Goal: Information Seeking & Learning: Check status

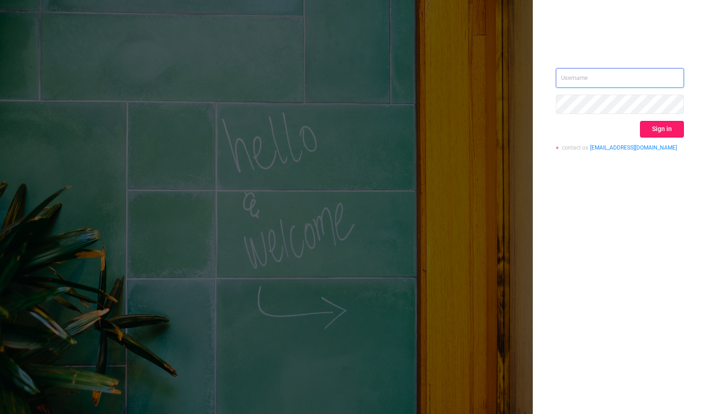
type input "[PERSON_NAME][EMAIL_ADDRESS][DOMAIN_NAME]"
click at [668, 131] on button "Sign in" at bounding box center [662, 129] width 44 height 17
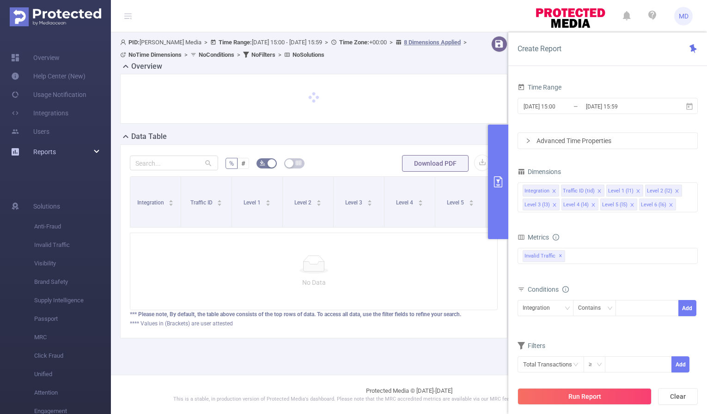
click at [91, 151] on div "Reports" at bounding box center [55, 152] width 111 height 18
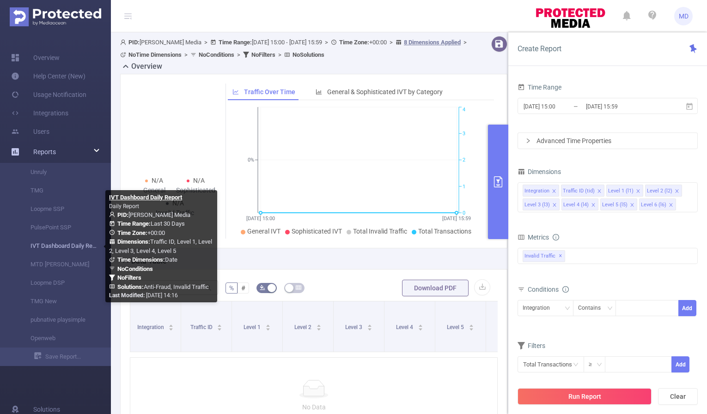
click at [52, 247] on link "IVT Dashboard Daily Report" at bounding box center [58, 246] width 81 height 18
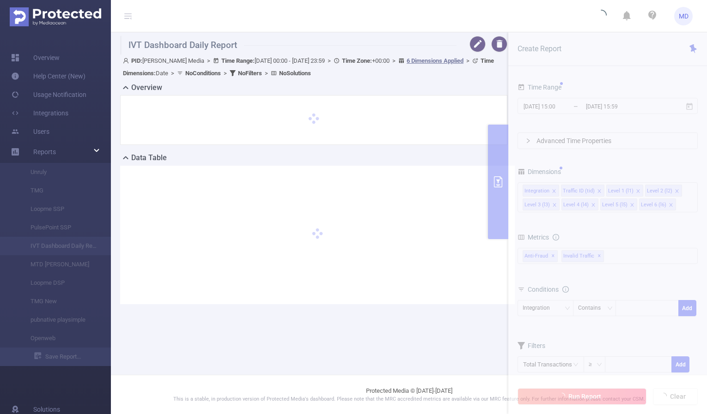
type input "[DATE] 00:00"
type input "[DATE] 23:59"
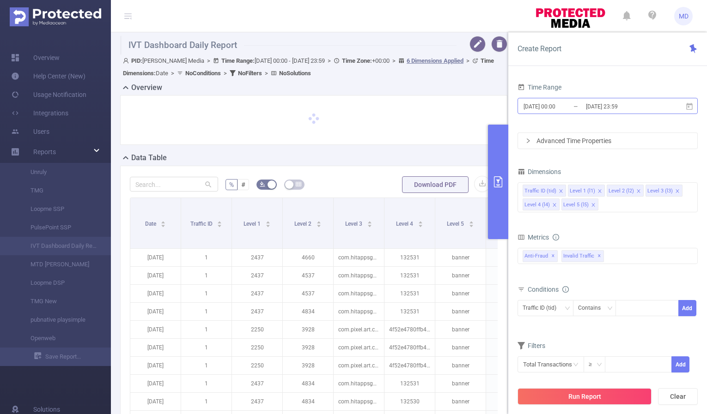
click at [613, 109] on input "[DATE] 23:59" at bounding box center [622, 106] width 75 height 12
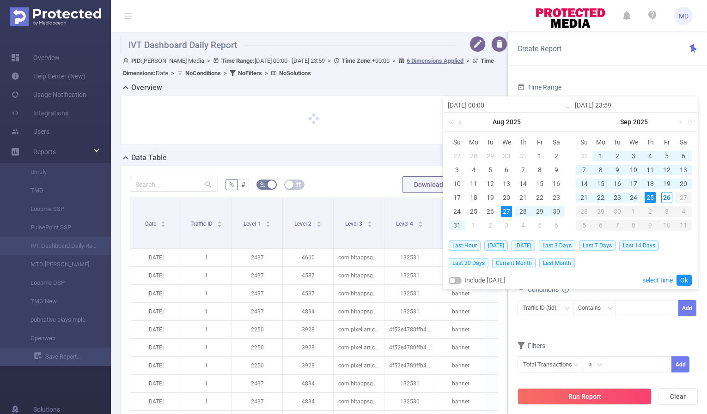
click at [650, 197] on div "25" at bounding box center [649, 197] width 11 height 11
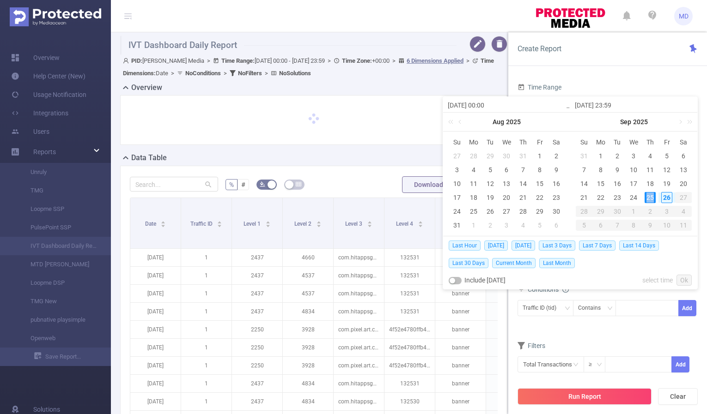
click at [650, 197] on div "25" at bounding box center [649, 197] width 11 height 11
type input "[DATE] 00:00"
click at [685, 280] on link "Ok" at bounding box center [683, 280] width 15 height 11
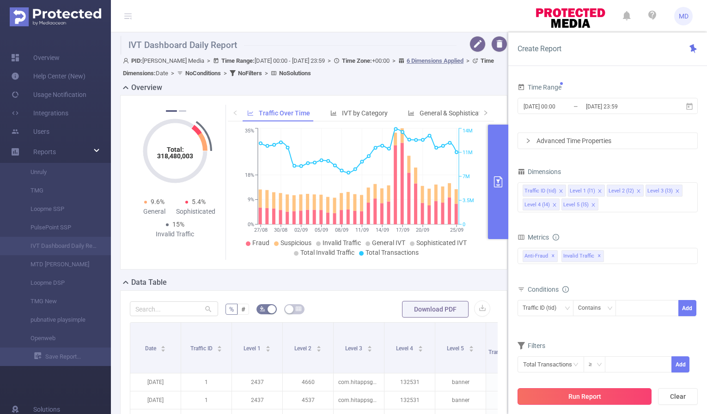
click at [589, 399] on button "Run Report" at bounding box center [584, 396] width 134 height 17
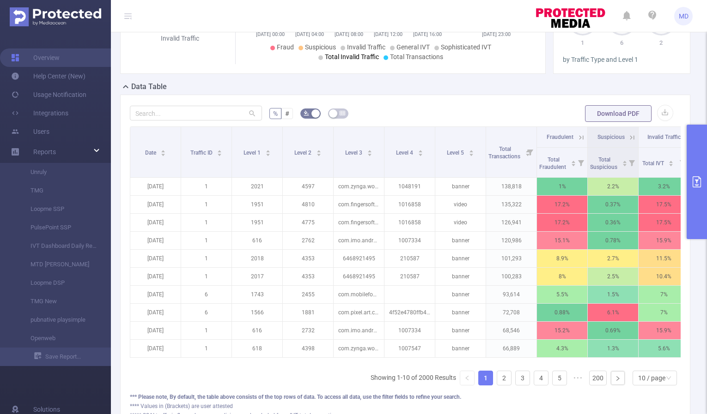
scroll to position [206, 0]
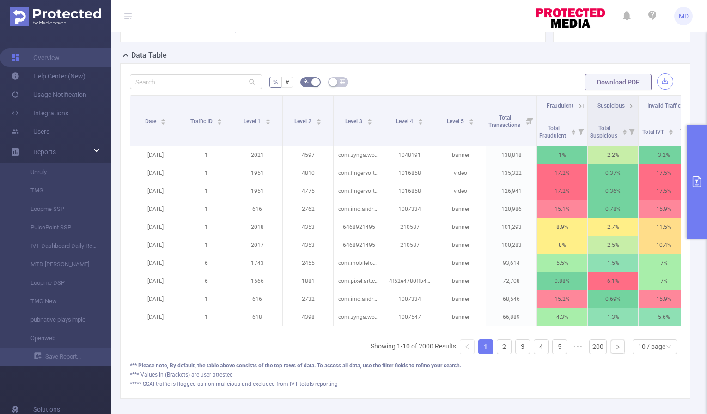
click at [657, 81] on button "button" at bounding box center [665, 81] width 16 height 16
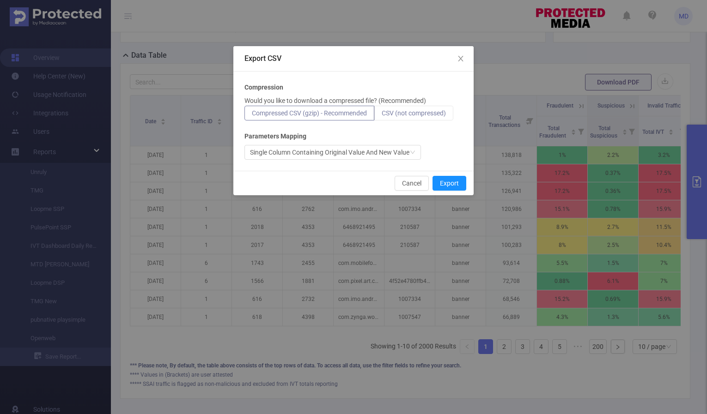
click at [434, 112] on span "CSV (not compressed)" at bounding box center [413, 112] width 64 height 7
click at [381, 115] on input "CSV (not compressed)" at bounding box center [381, 115] width 0 height 0
click at [453, 184] on button "Export" at bounding box center [449, 183] width 34 height 15
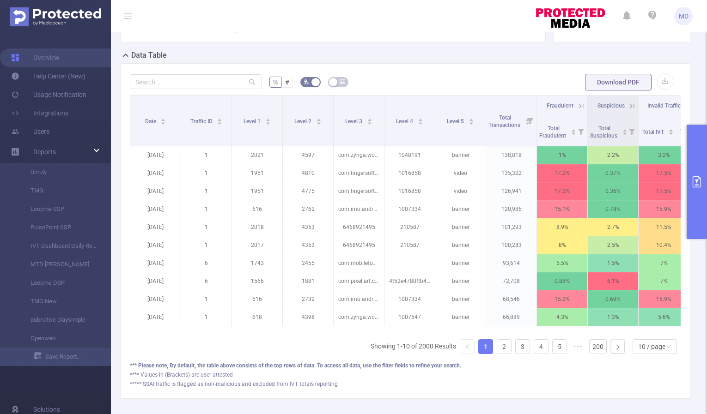
click at [695, 177] on icon "primary" at bounding box center [696, 181] width 11 height 11
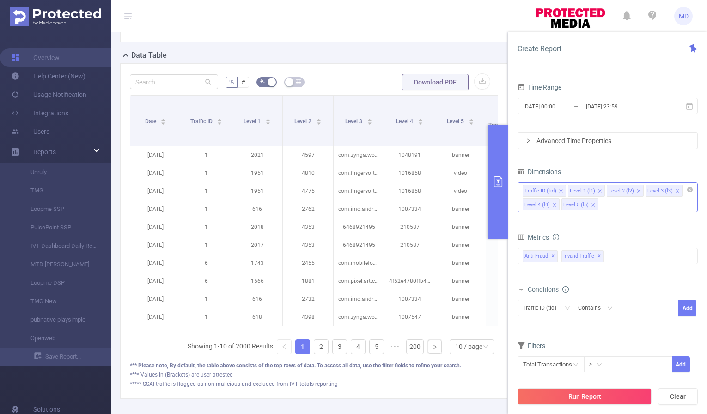
click at [592, 204] on icon "icon: close" at bounding box center [593, 205] width 5 height 5
click at [636, 191] on icon "icon: close" at bounding box center [637, 190] width 3 height 3
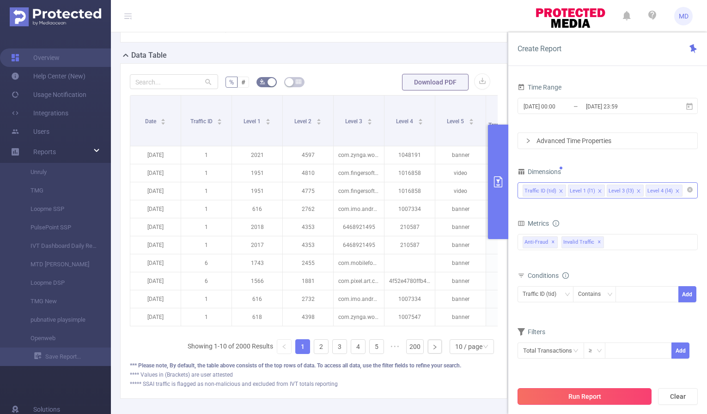
click at [578, 400] on button "Run Report" at bounding box center [584, 396] width 134 height 17
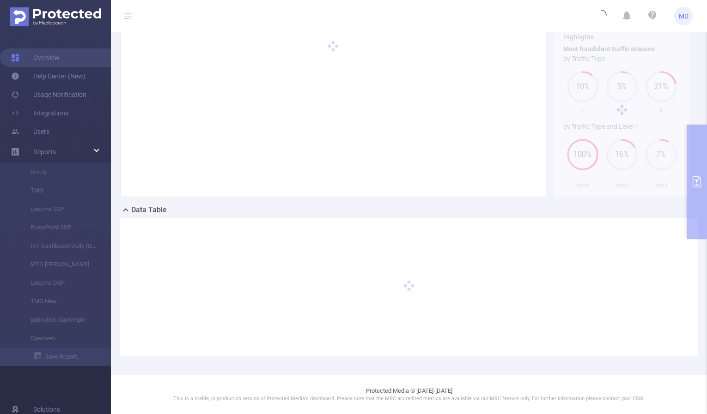
scroll to position [51, 0]
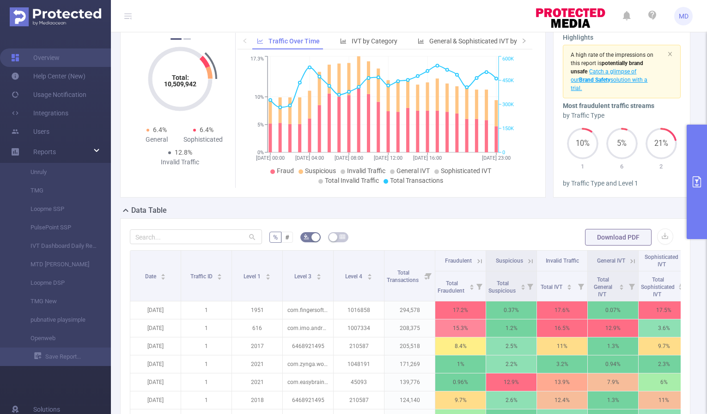
scroll to position [255, 0]
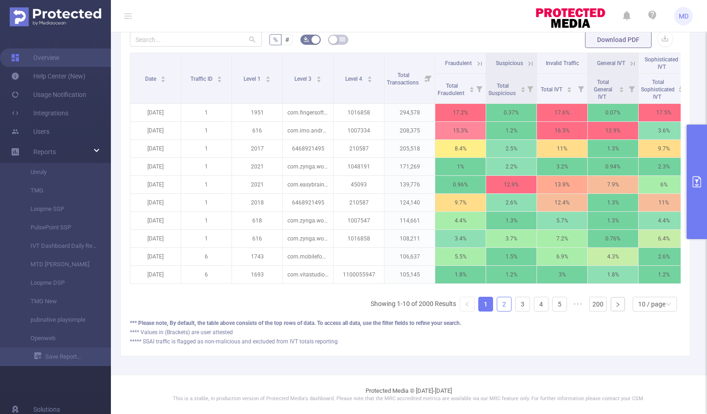
click at [497, 305] on link "2" at bounding box center [504, 304] width 14 height 14
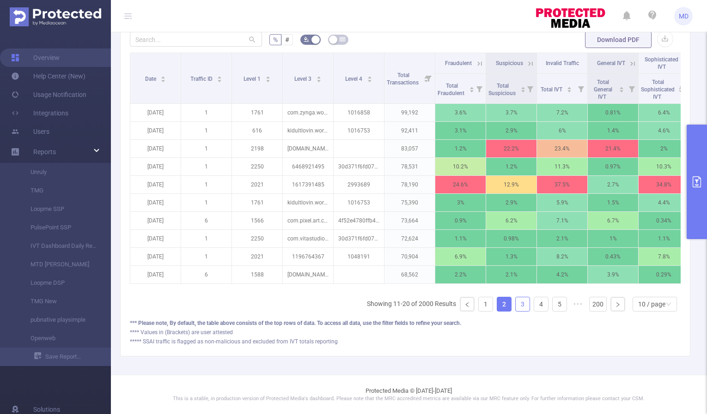
click at [515, 305] on link "3" at bounding box center [522, 304] width 14 height 14
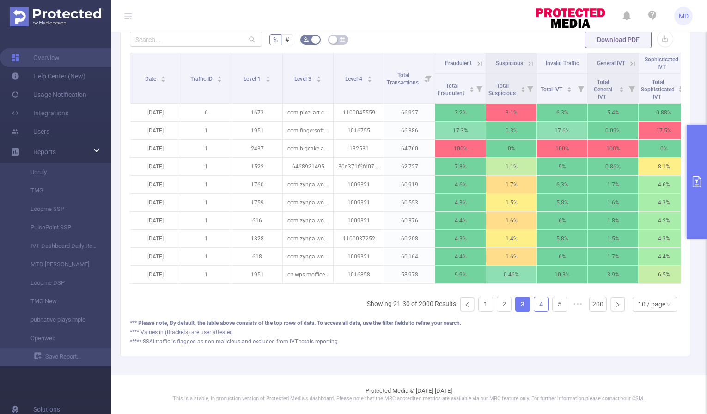
click at [534, 302] on link "4" at bounding box center [541, 304] width 14 height 14
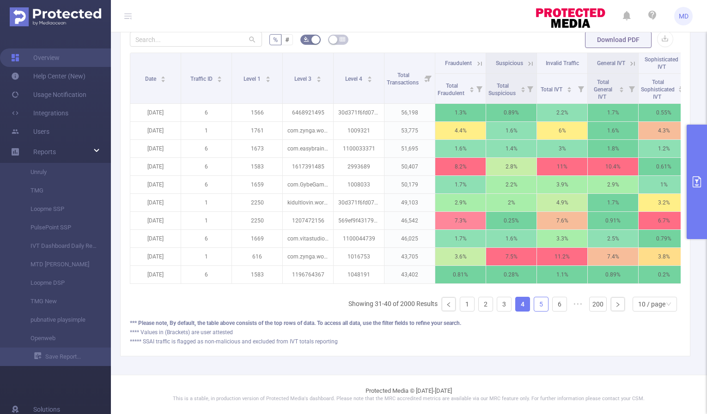
click at [535, 304] on link "5" at bounding box center [541, 304] width 14 height 14
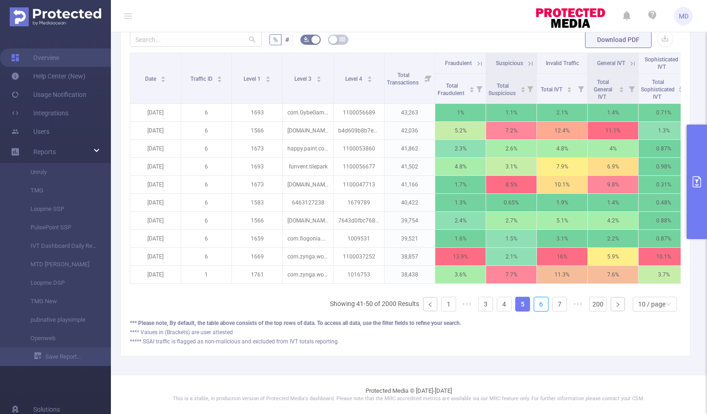
click at [535, 304] on link "6" at bounding box center [541, 304] width 14 height 14
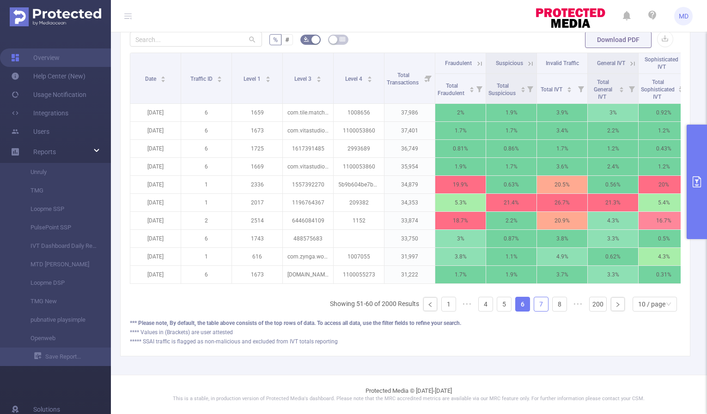
click at [535, 308] on link "7" at bounding box center [541, 304] width 14 height 14
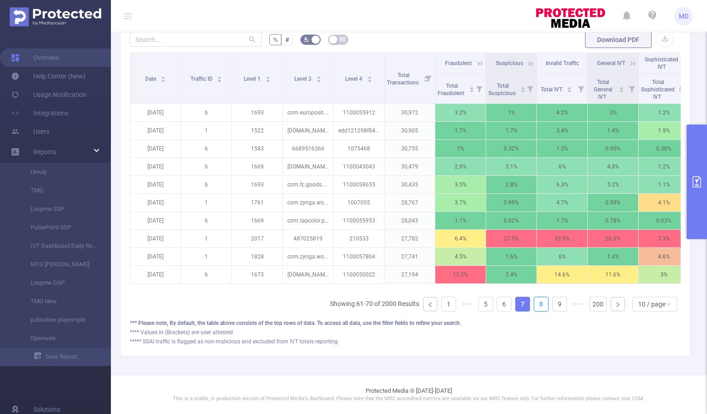
click at [535, 308] on link "8" at bounding box center [541, 304] width 14 height 14
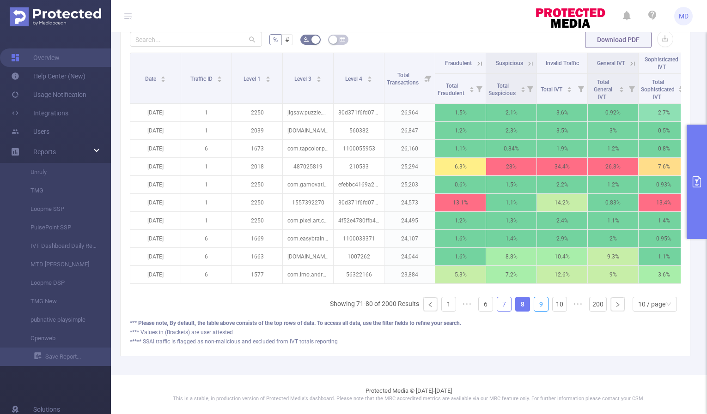
click at [535, 308] on link "9" at bounding box center [541, 304] width 14 height 14
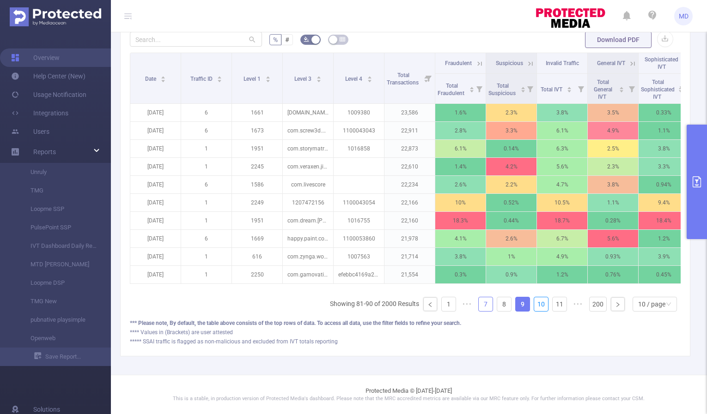
click at [535, 308] on link "10" at bounding box center [541, 304] width 14 height 14
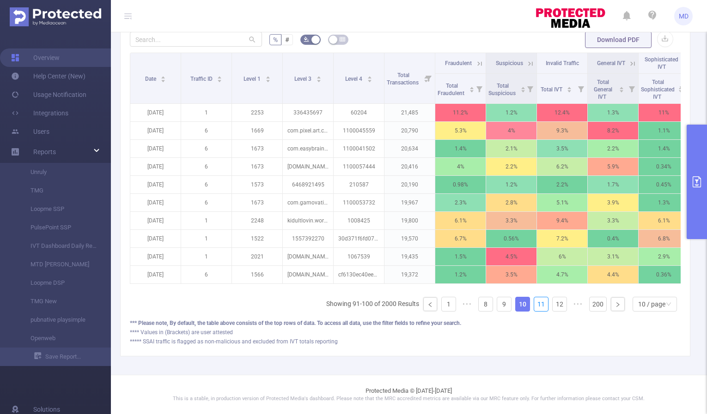
click at [535, 308] on link "11" at bounding box center [541, 304] width 14 height 14
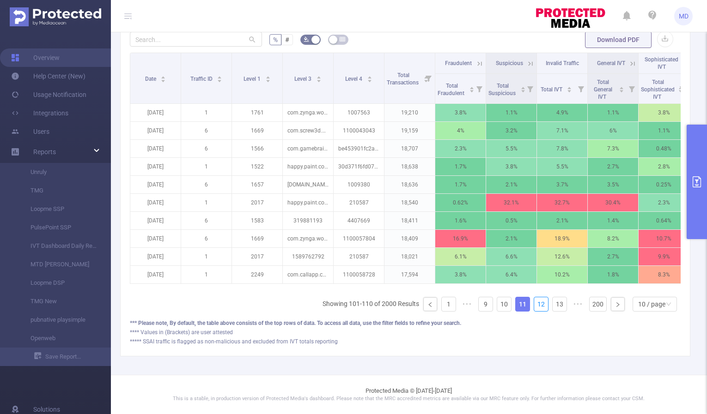
click at [535, 308] on link "12" at bounding box center [541, 304] width 14 height 14
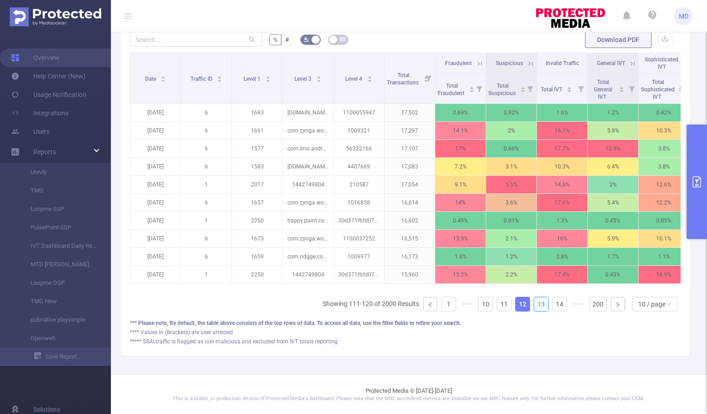
click at [535, 308] on link "13" at bounding box center [541, 304] width 14 height 14
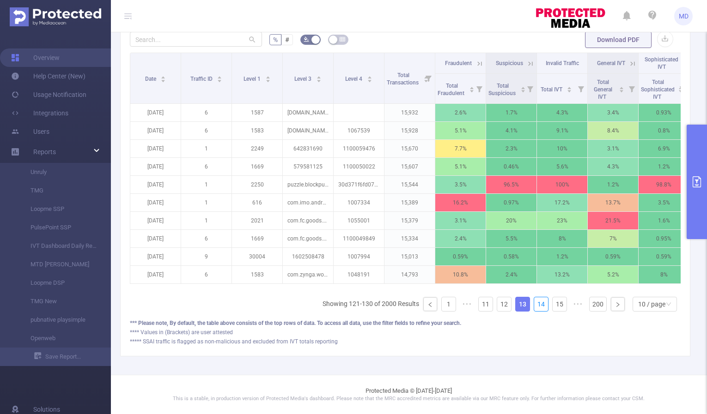
click at [535, 308] on link "14" at bounding box center [541, 304] width 14 height 14
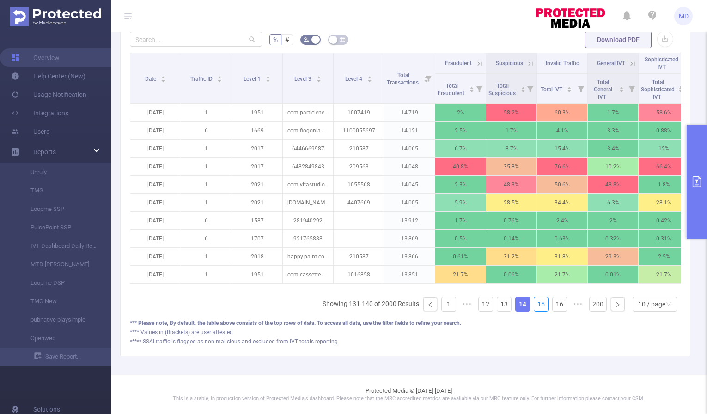
click at [535, 308] on link "15" at bounding box center [541, 304] width 14 height 14
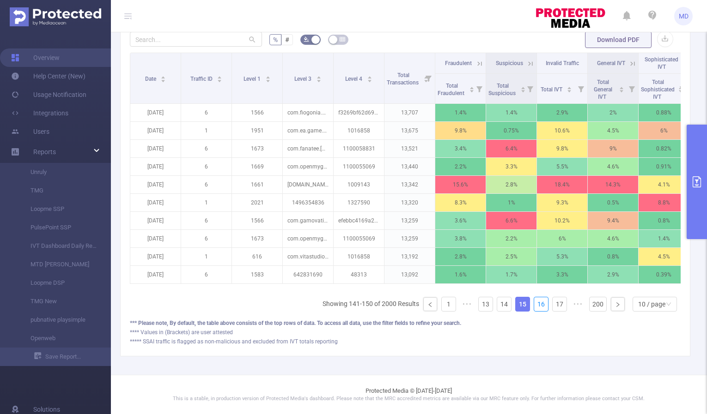
click at [535, 308] on link "16" at bounding box center [541, 304] width 14 height 14
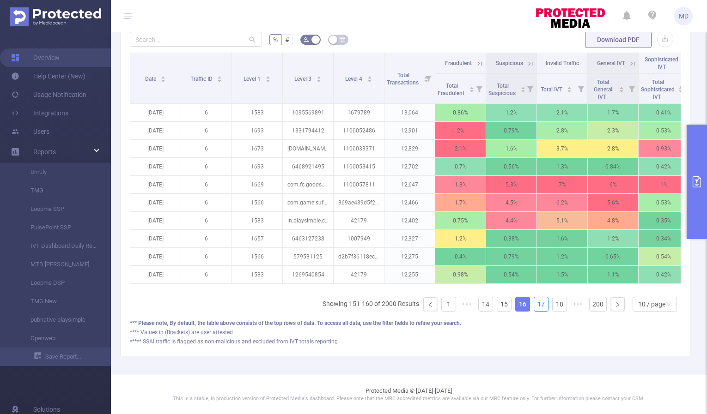
click at [535, 308] on link "17" at bounding box center [541, 304] width 14 height 14
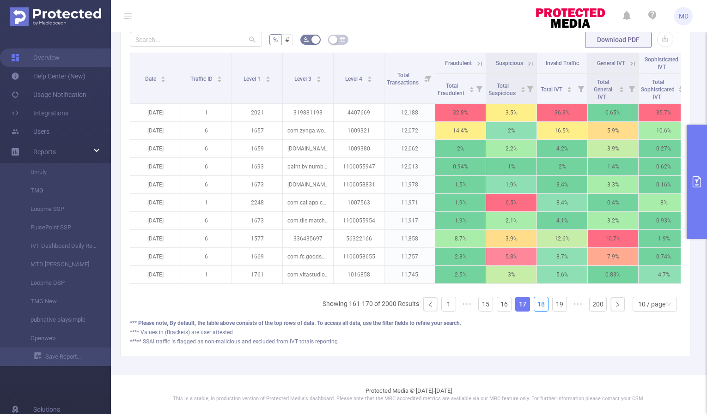
click at [535, 308] on link "18" at bounding box center [541, 304] width 14 height 14
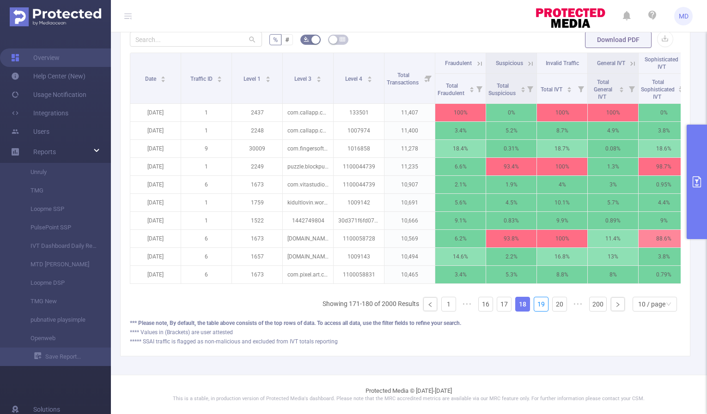
click at [535, 308] on link "19" at bounding box center [541, 304] width 14 height 14
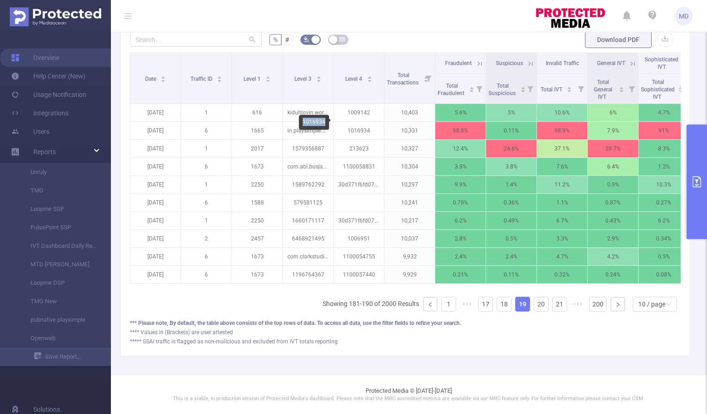
drag, startPoint x: 302, startPoint y: 122, endPoint x: 325, endPoint y: 122, distance: 22.2
click at [325, 122] on div "1016934" at bounding box center [314, 122] width 30 height 15
copy div "1016934"
click at [534, 306] on link "20" at bounding box center [541, 304] width 14 height 14
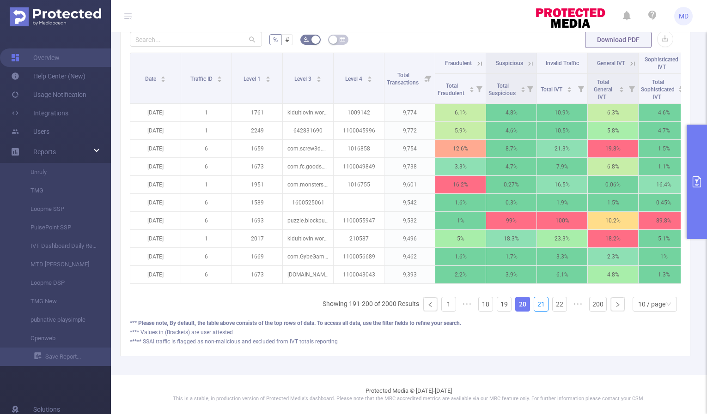
click at [534, 306] on link "21" at bounding box center [541, 304] width 14 height 14
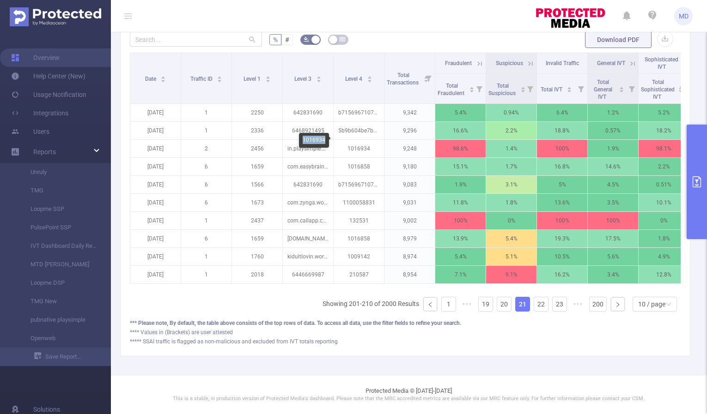
drag, startPoint x: 303, startPoint y: 139, endPoint x: 324, endPoint y: 139, distance: 21.2
click at [324, 139] on div "1016934" at bounding box center [314, 140] width 30 height 15
copy div "1016934"
click at [538, 303] on link "22" at bounding box center [541, 304] width 14 height 14
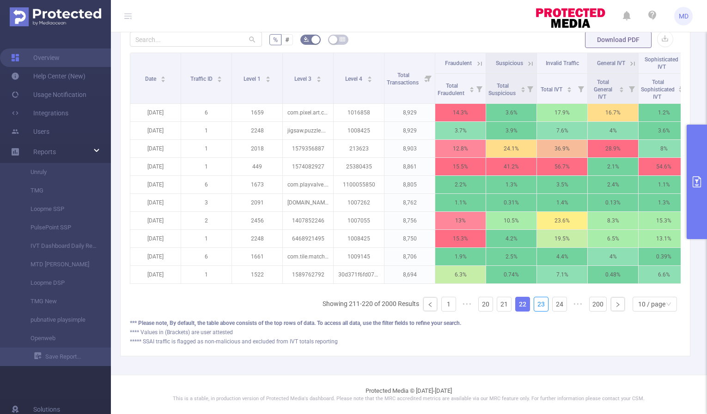
click at [538, 303] on link "23" at bounding box center [541, 304] width 14 height 14
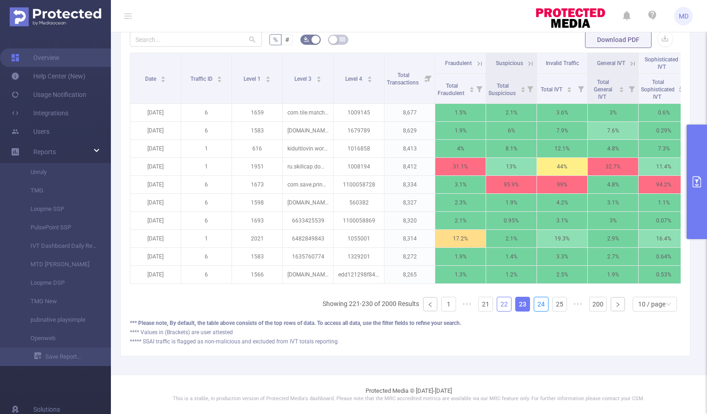
click at [538, 303] on link "24" at bounding box center [541, 304] width 14 height 14
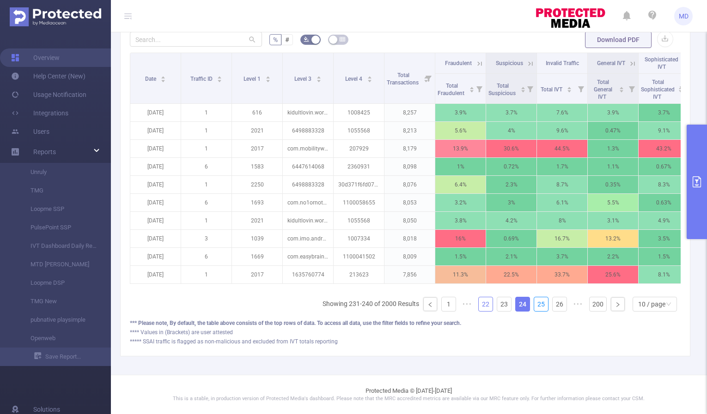
click at [538, 303] on link "25" at bounding box center [541, 304] width 14 height 14
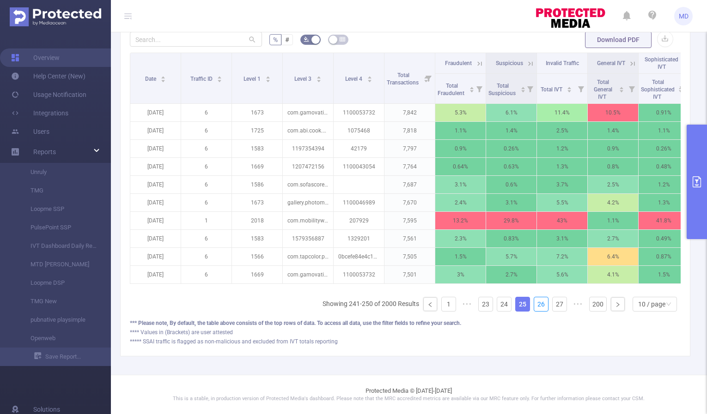
click at [538, 303] on link "26" at bounding box center [541, 304] width 14 height 14
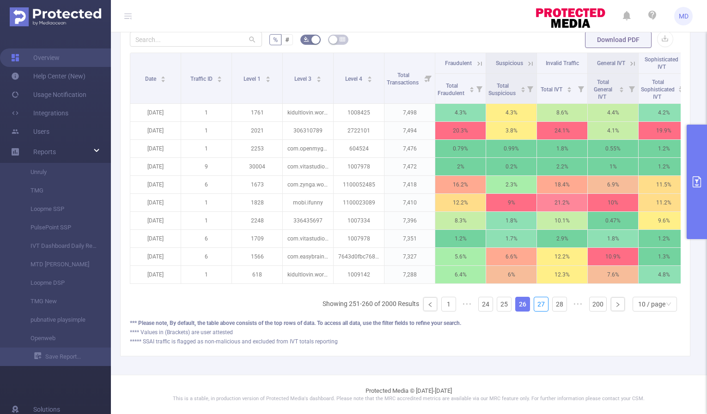
click at [538, 303] on link "27" at bounding box center [541, 304] width 14 height 14
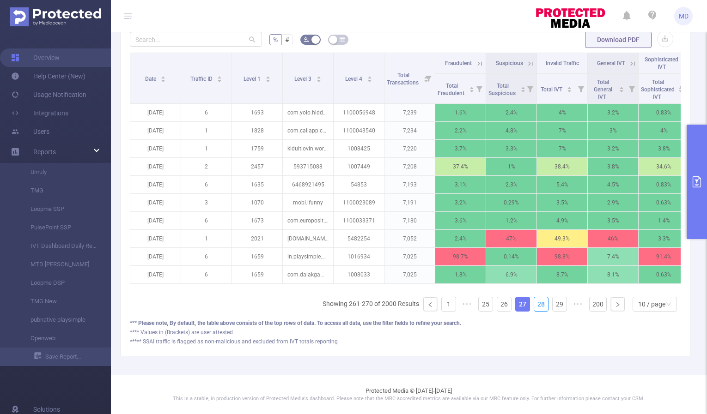
click at [538, 303] on link "28" at bounding box center [541, 304] width 14 height 14
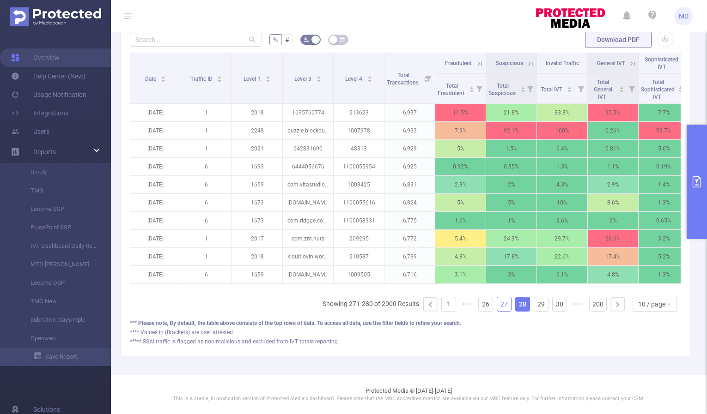
click at [498, 304] on link "27" at bounding box center [504, 304] width 14 height 14
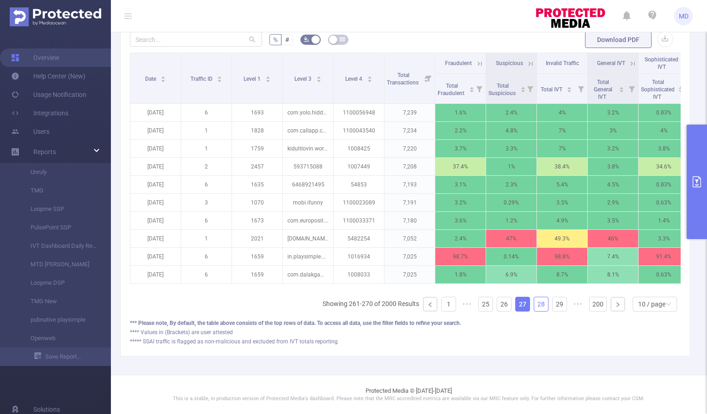
click at [534, 303] on link "28" at bounding box center [541, 304] width 14 height 14
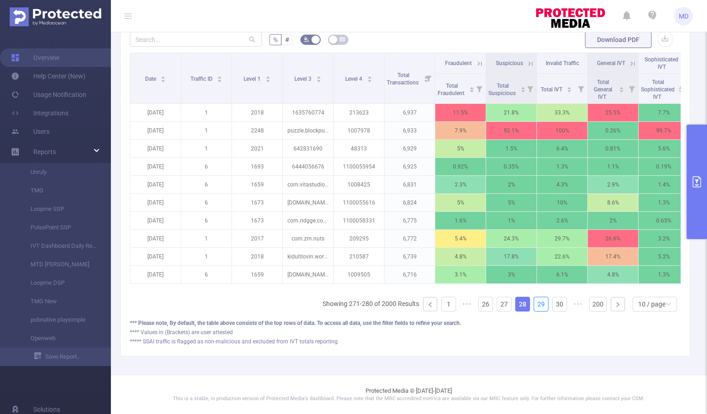
click at [534, 303] on link "29" at bounding box center [541, 304] width 14 height 14
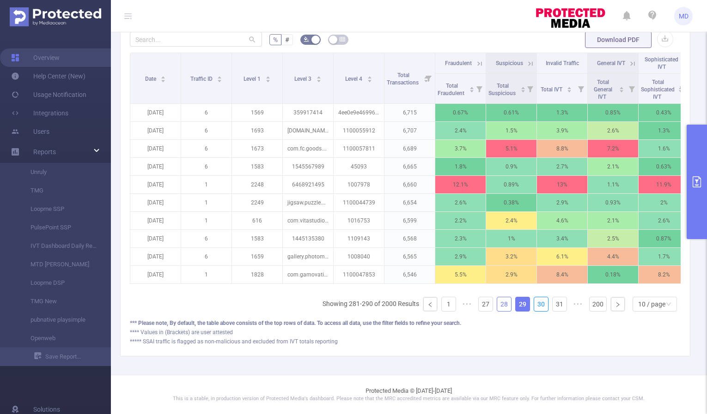
click at [534, 303] on link "30" at bounding box center [541, 304] width 14 height 14
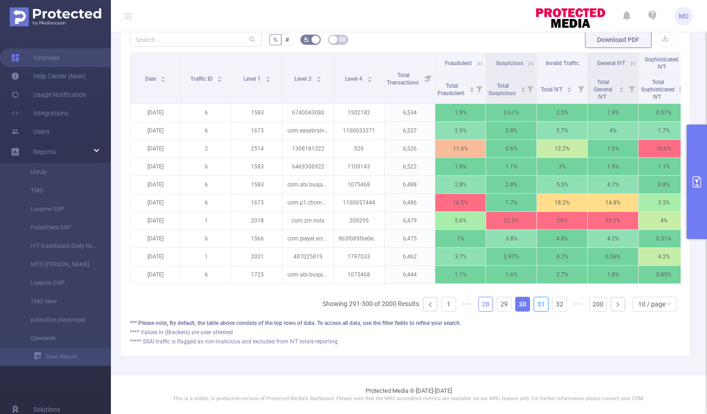
click at [534, 303] on link "31" at bounding box center [541, 304] width 14 height 14
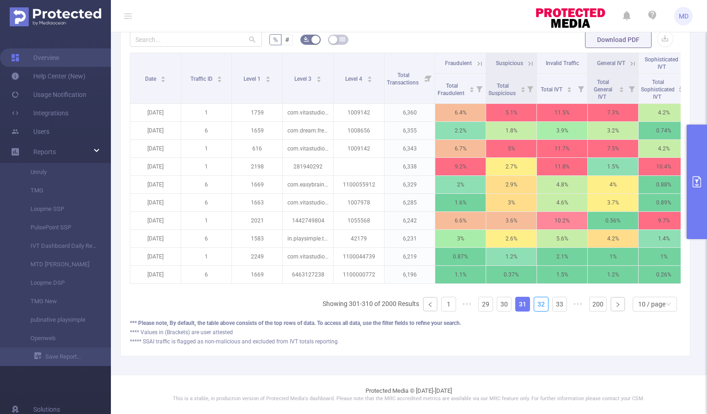
click at [534, 303] on link "32" at bounding box center [541, 304] width 14 height 14
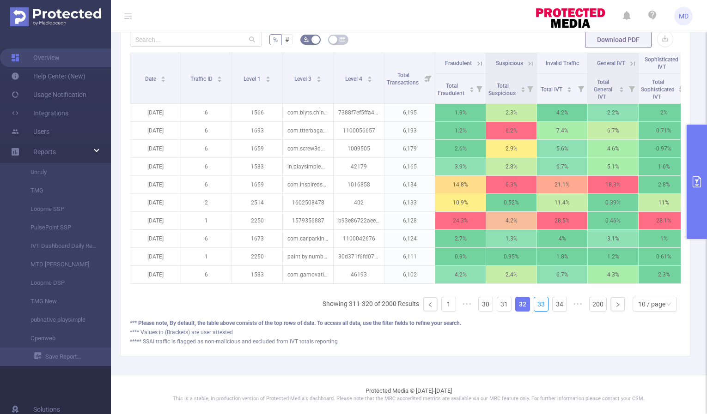
click at [534, 303] on link "33" at bounding box center [541, 304] width 14 height 14
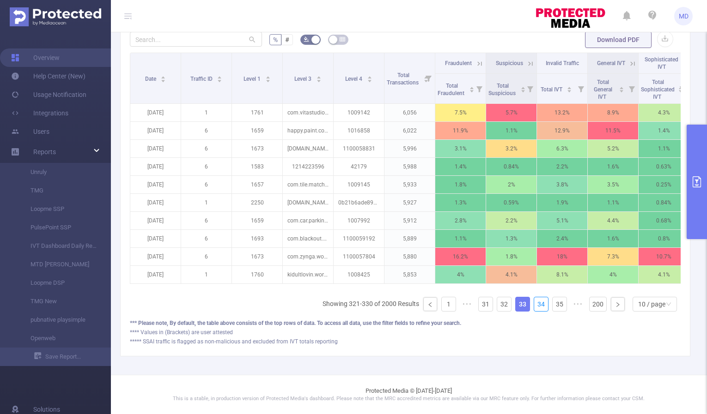
click at [534, 303] on link "34" at bounding box center [541, 304] width 14 height 14
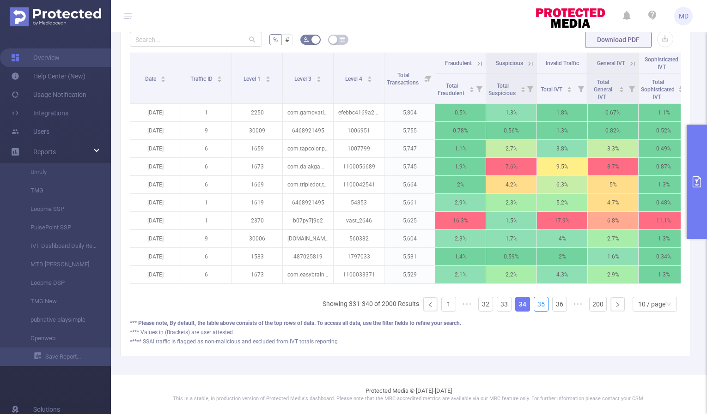
click at [534, 303] on link "35" at bounding box center [541, 304] width 14 height 14
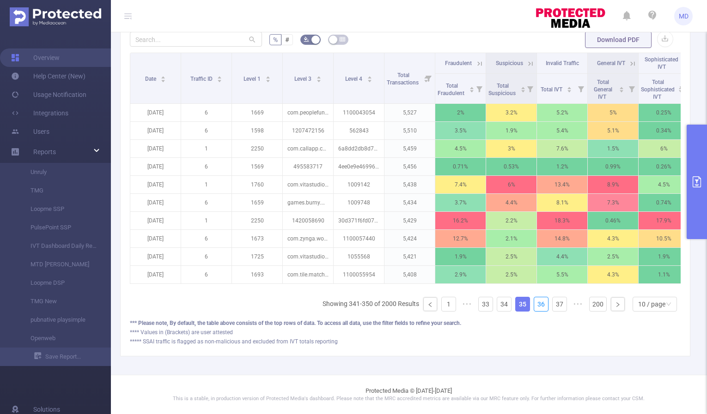
click at [534, 303] on link "36" at bounding box center [541, 304] width 14 height 14
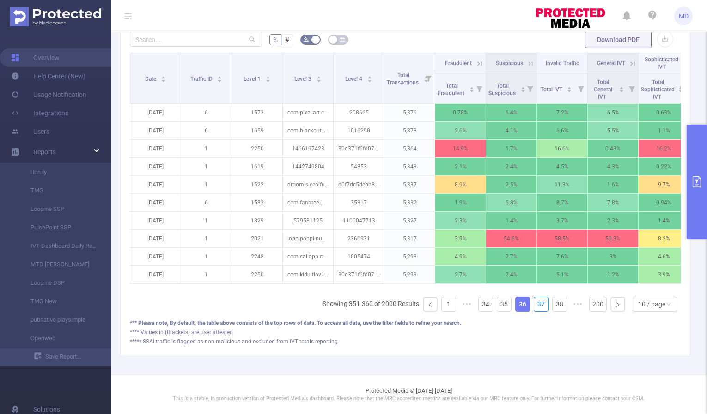
click at [534, 303] on link "37" at bounding box center [541, 304] width 14 height 14
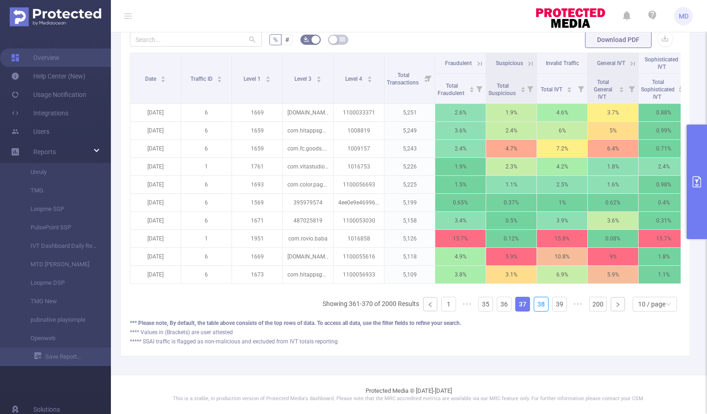
click at [534, 303] on link "38" at bounding box center [541, 304] width 14 height 14
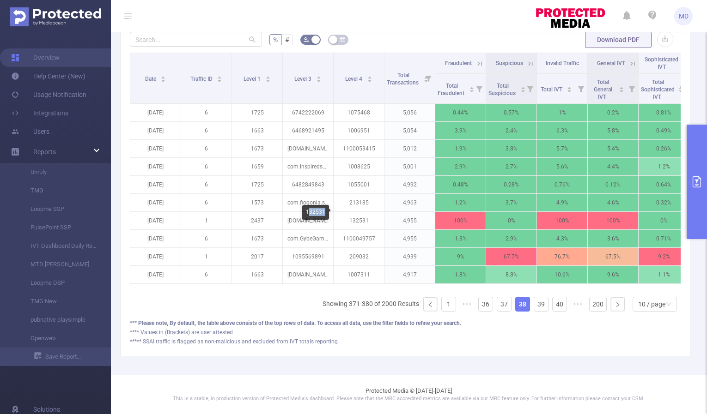
drag, startPoint x: 308, startPoint y: 210, endPoint x: 323, endPoint y: 211, distance: 15.7
click at [323, 211] on div "132531" at bounding box center [315, 212] width 27 height 15
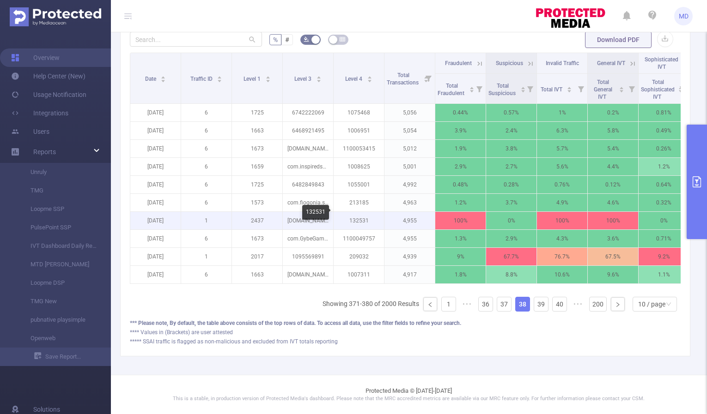
click at [363, 212] on p "132531" at bounding box center [358, 221] width 50 height 18
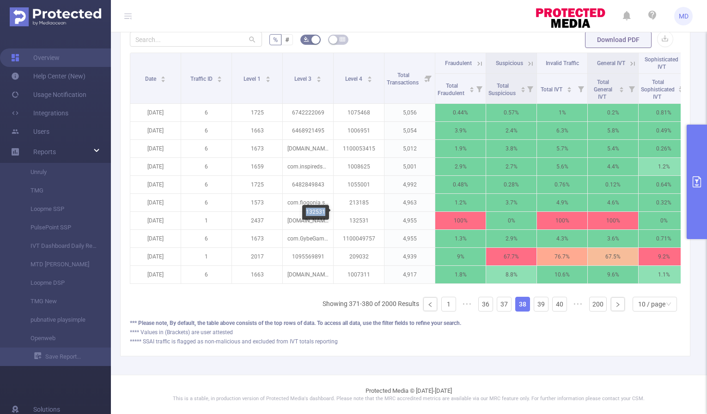
drag, startPoint x: 305, startPoint y: 212, endPoint x: 324, endPoint y: 213, distance: 18.5
click at [324, 213] on div "132531" at bounding box center [315, 212] width 27 height 15
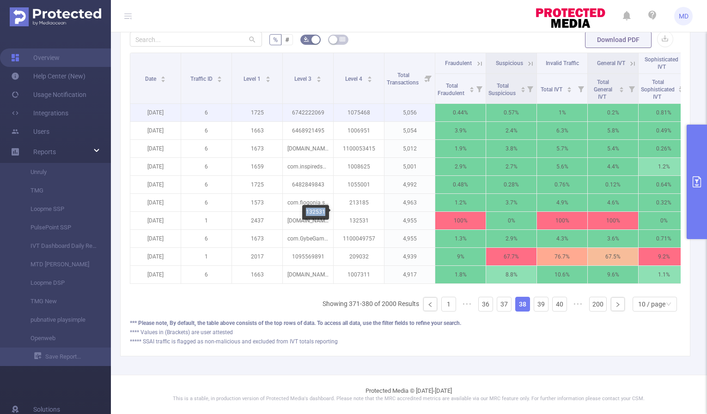
copy div "132531"
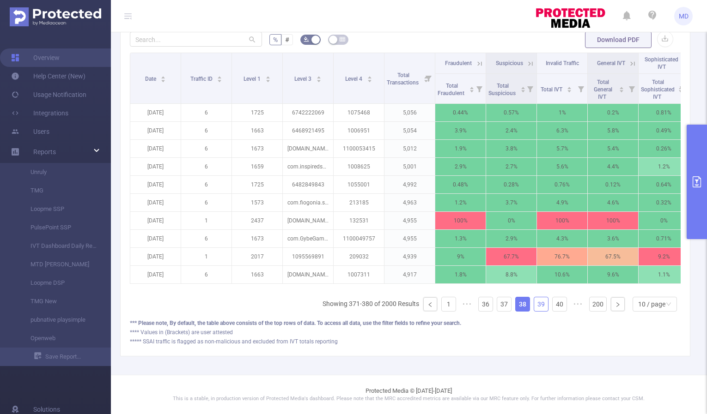
click at [535, 306] on link "39" at bounding box center [541, 304] width 14 height 14
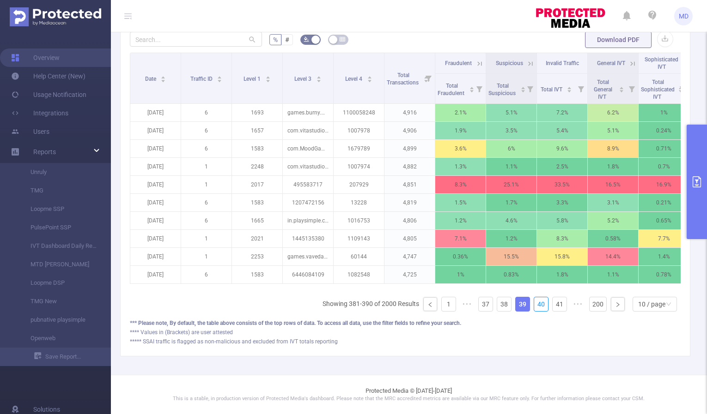
click at [535, 306] on link "40" at bounding box center [541, 304] width 14 height 14
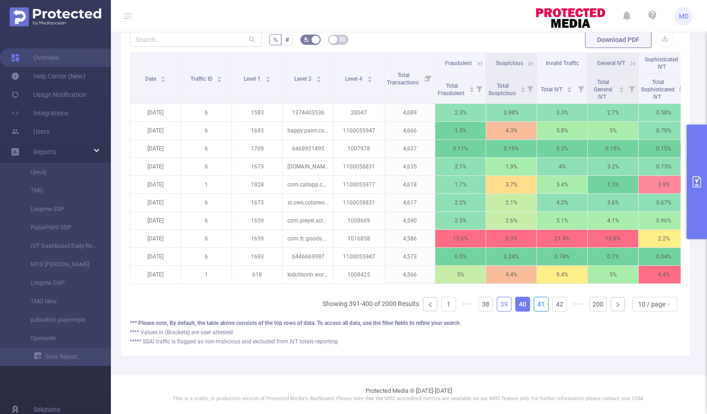
click at [535, 306] on link "41" at bounding box center [541, 304] width 14 height 14
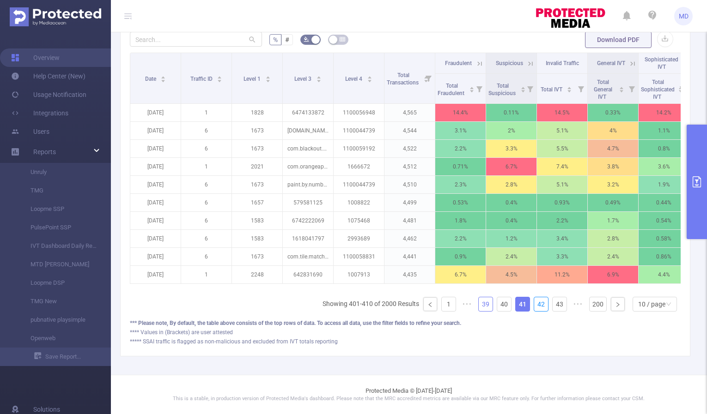
click at [535, 306] on link "42" at bounding box center [541, 304] width 14 height 14
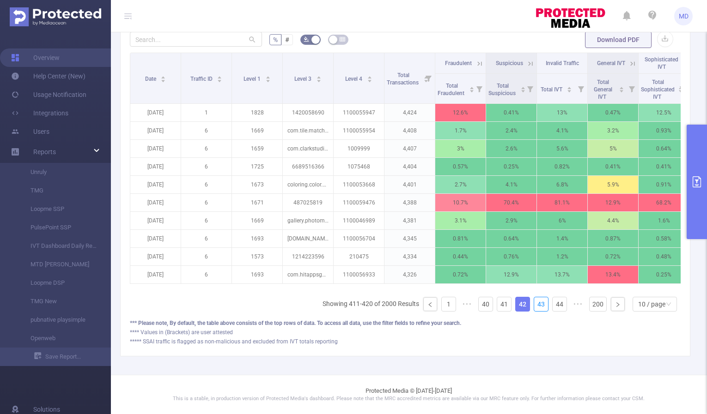
click at [535, 306] on link "43" at bounding box center [541, 304] width 14 height 14
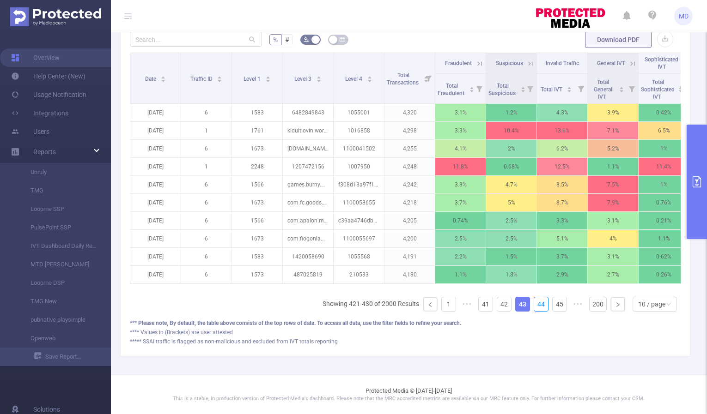
click at [535, 306] on link "44" at bounding box center [541, 304] width 14 height 14
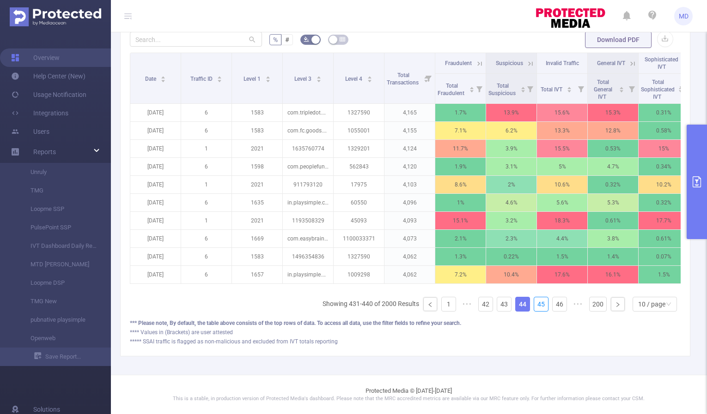
click at [535, 306] on link "45" at bounding box center [541, 304] width 14 height 14
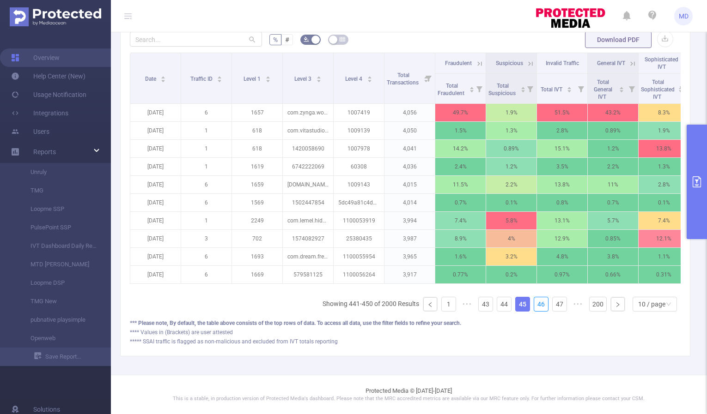
click at [535, 306] on link "46" at bounding box center [541, 304] width 14 height 14
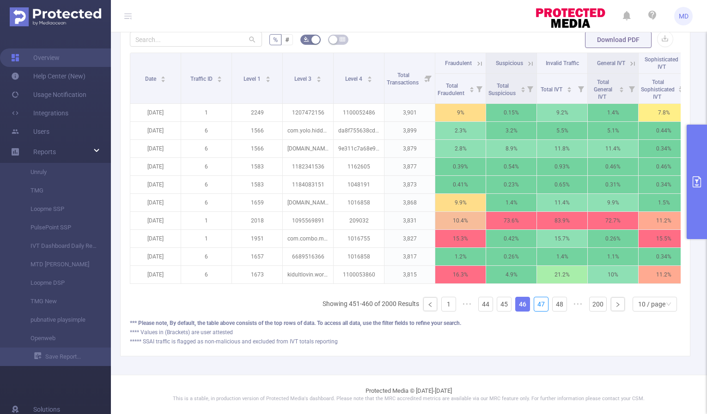
click at [535, 306] on link "47" at bounding box center [541, 304] width 14 height 14
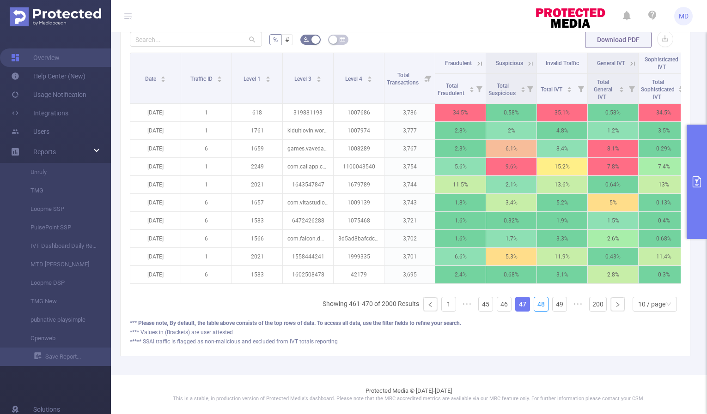
click at [535, 306] on link "48" at bounding box center [541, 304] width 14 height 14
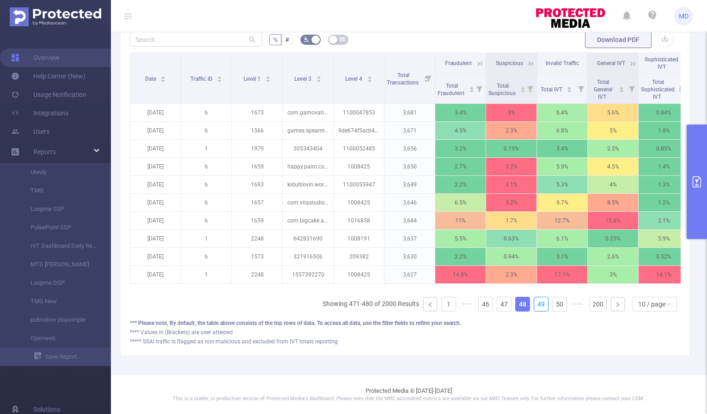
click at [535, 306] on link "49" at bounding box center [541, 304] width 14 height 14
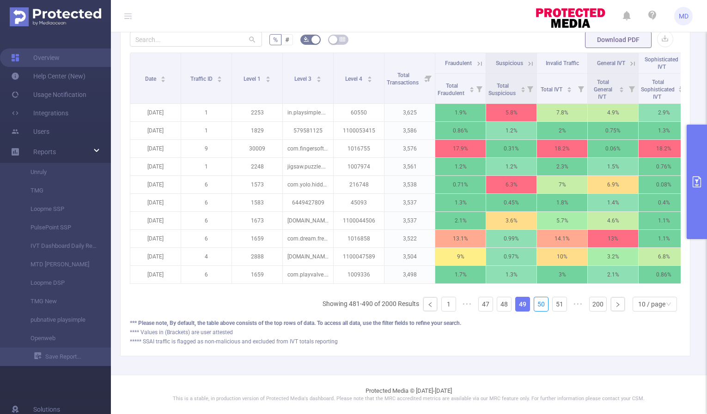
click at [535, 306] on link "50" at bounding box center [541, 304] width 14 height 14
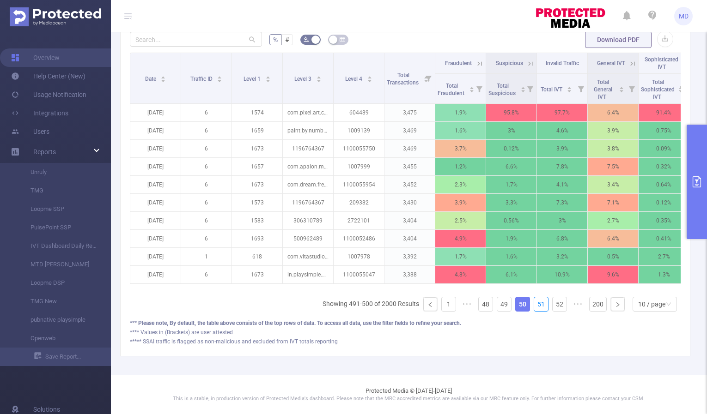
click at [535, 306] on link "51" at bounding box center [541, 304] width 14 height 14
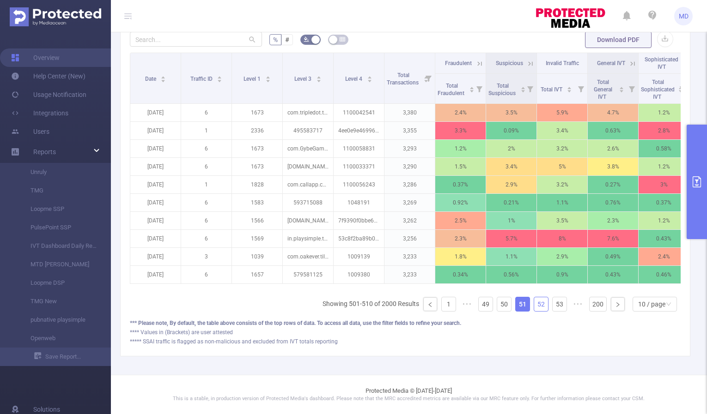
click at [534, 306] on link "52" at bounding box center [541, 304] width 14 height 14
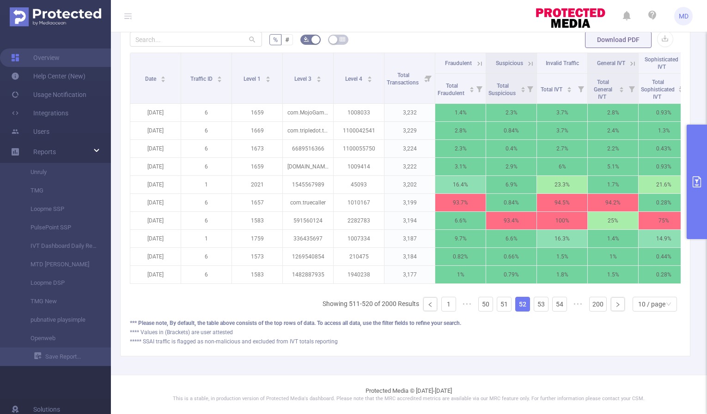
click at [477, 60] on icon at bounding box center [479, 64] width 8 height 8
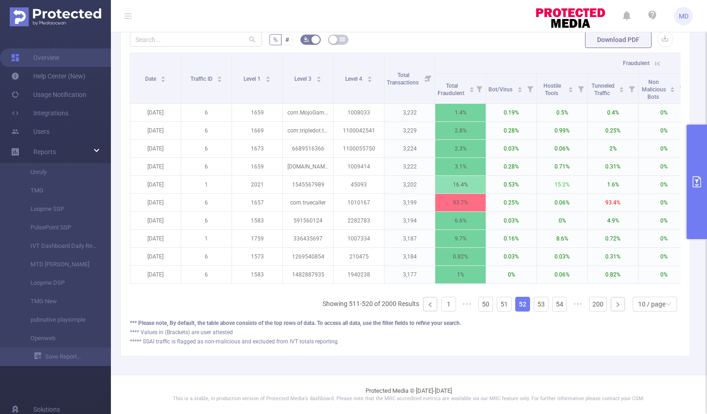
click at [657, 60] on icon at bounding box center [657, 64] width 8 height 8
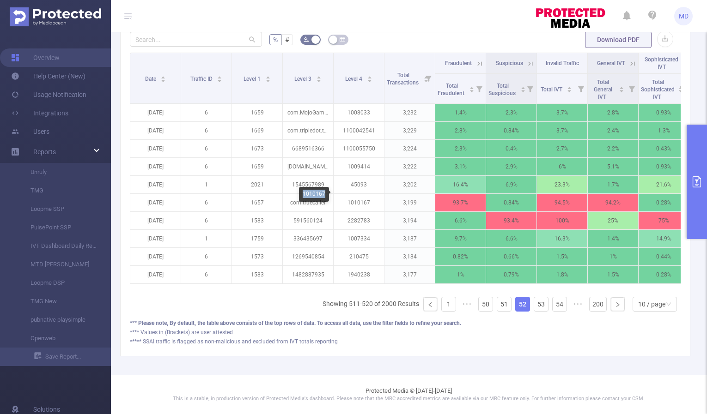
drag, startPoint x: 303, startPoint y: 194, endPoint x: 325, endPoint y: 193, distance: 21.7
click at [325, 193] on div "1010167" at bounding box center [314, 194] width 30 height 15
copy div "1010167"
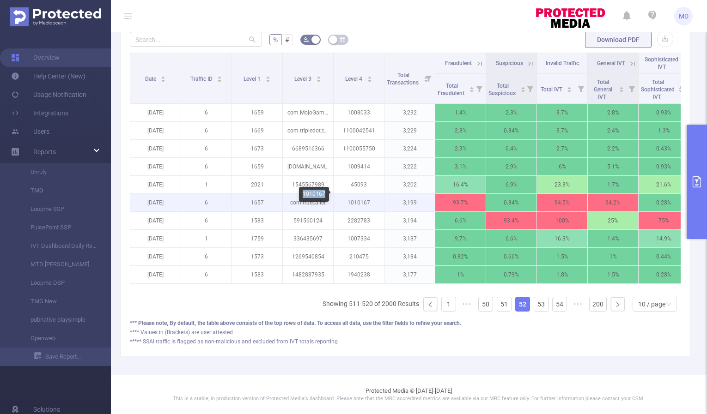
copy div "1010167"
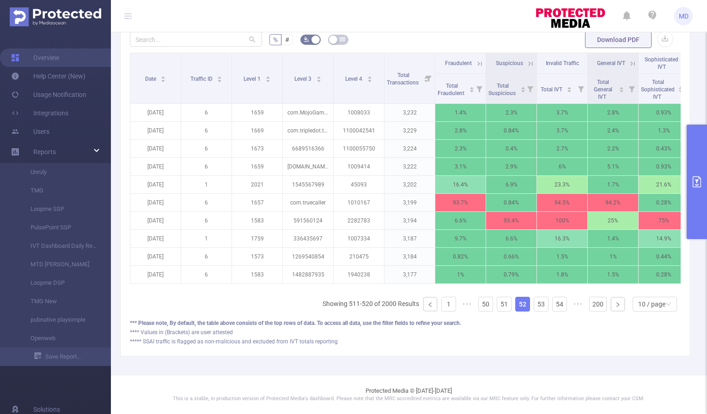
click at [700, 179] on icon "primary" at bounding box center [696, 181] width 8 height 11
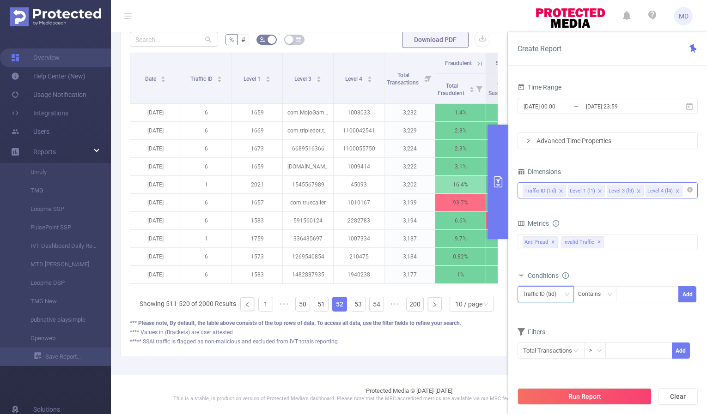
click at [558, 291] on div "Traffic ID (tid)" at bounding box center [542, 294] width 40 height 15
click at [549, 353] on li "Level 4 (l4)" at bounding box center [545, 358] width 56 height 15
click at [645, 288] on div at bounding box center [646, 294] width 53 height 15
paste input "1010167"
type input "1010167"
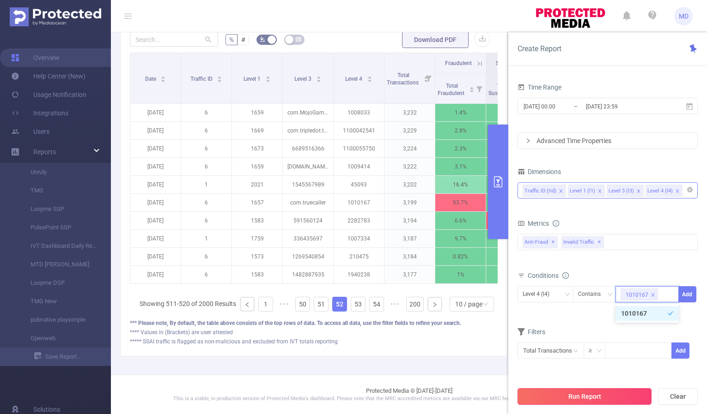
click at [573, 403] on button "Run Report" at bounding box center [584, 396] width 134 height 17
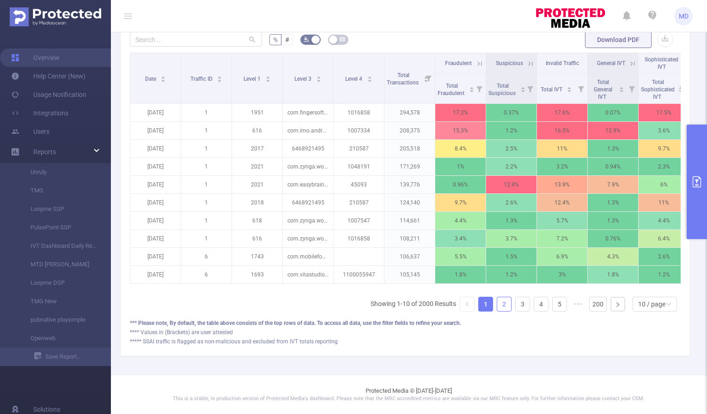
click at [497, 308] on link "2" at bounding box center [504, 304] width 14 height 14
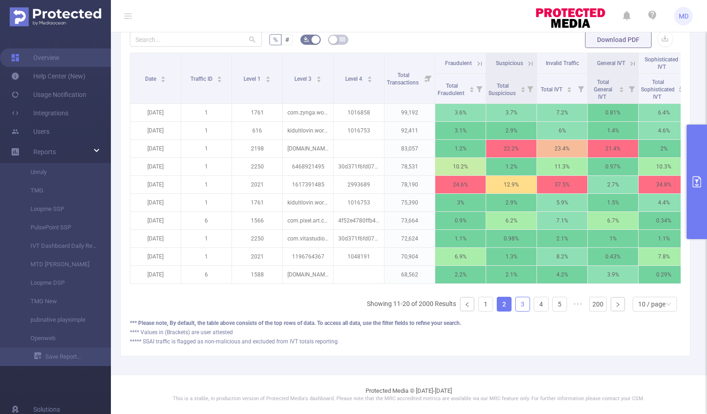
click at [515, 305] on link "3" at bounding box center [522, 304] width 14 height 14
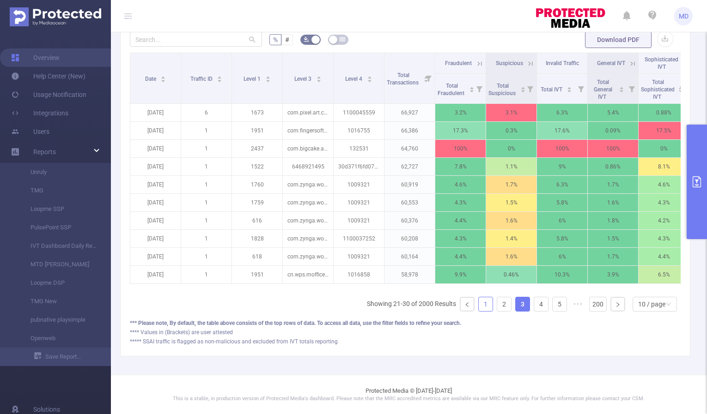
click at [478, 303] on link "1" at bounding box center [485, 304] width 14 height 14
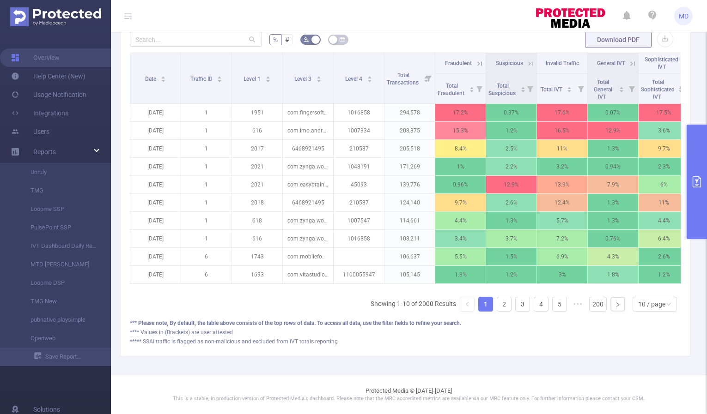
click at [695, 183] on icon "primary" at bounding box center [696, 181] width 11 height 11
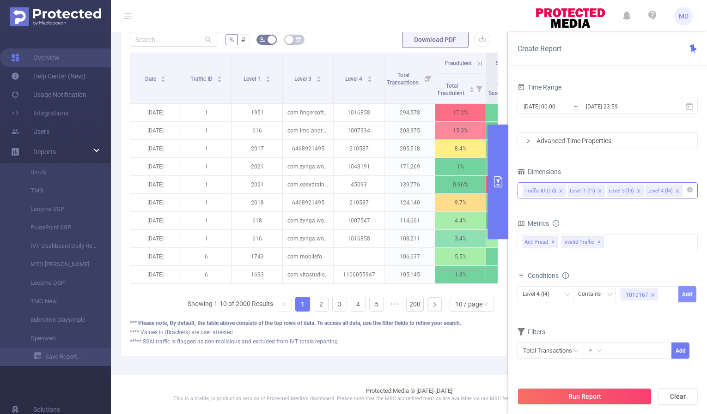
click at [685, 295] on button "Add" at bounding box center [687, 294] width 18 height 16
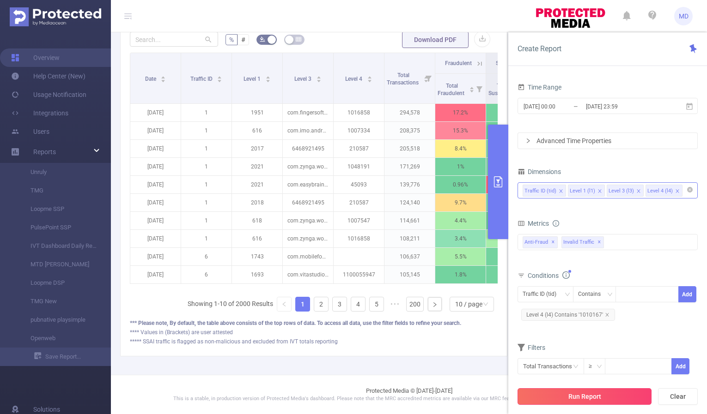
click at [580, 390] on button "Run Report" at bounding box center [584, 396] width 134 height 17
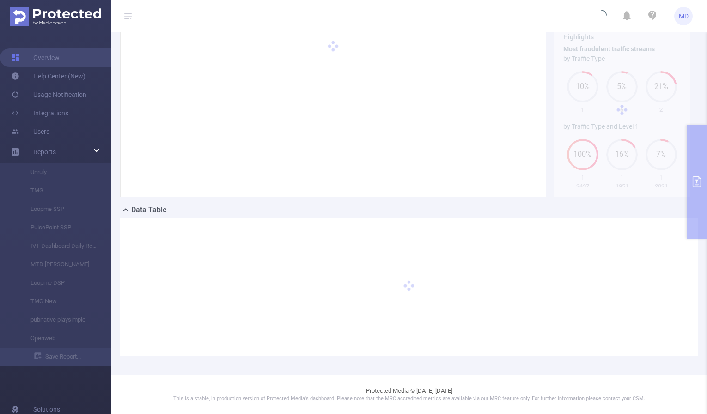
scroll to position [51, 0]
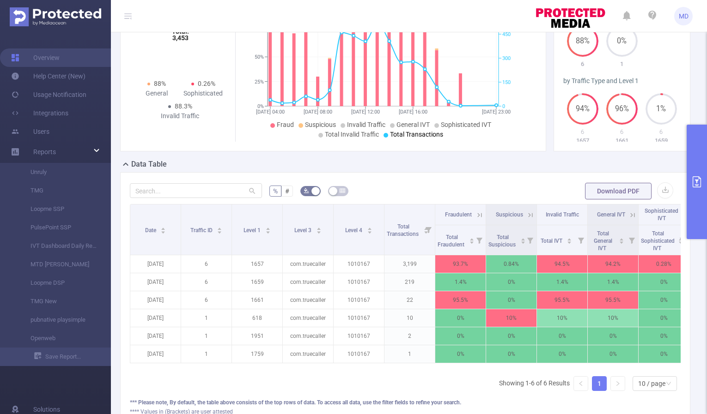
scroll to position [183, 0]
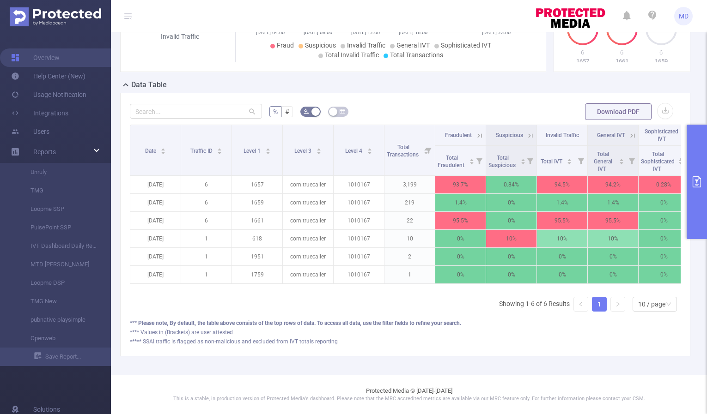
click at [695, 182] on icon "primary" at bounding box center [696, 181] width 11 height 11
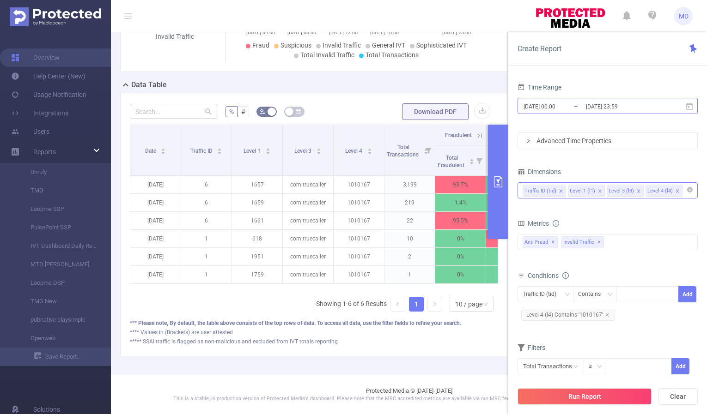
click at [541, 107] on input "[DATE] 00:00" at bounding box center [559, 106] width 75 height 12
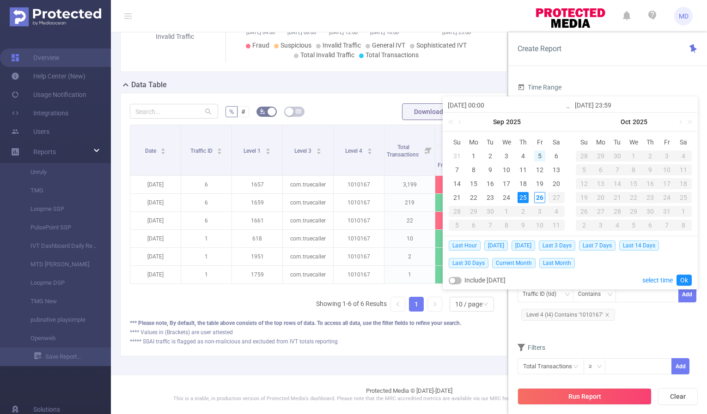
click at [538, 156] on div "5" at bounding box center [539, 156] width 11 height 11
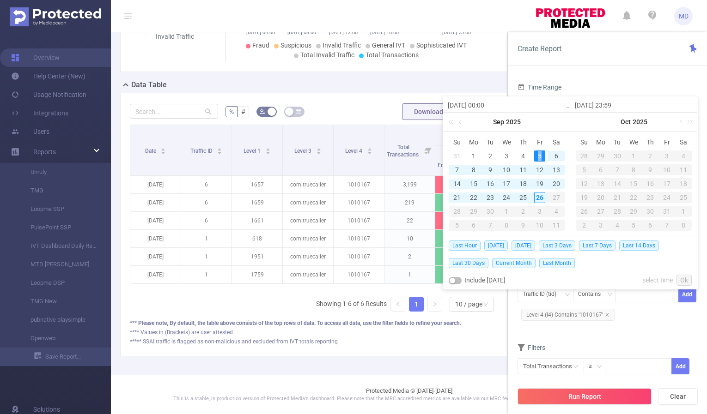
click at [538, 156] on div "5" at bounding box center [539, 156] width 11 height 11
type input "[DATE] 00:00"
type input "[DATE] 23:59"
type input "[DATE] 00:00"
type input "[DATE] 23:59"
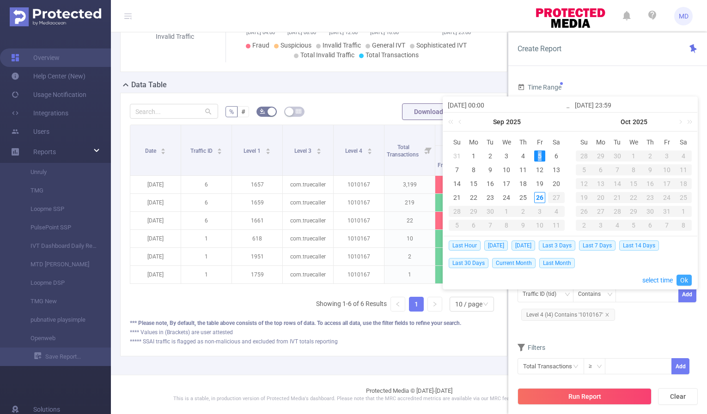
click at [685, 279] on link "Ok" at bounding box center [683, 280] width 15 height 11
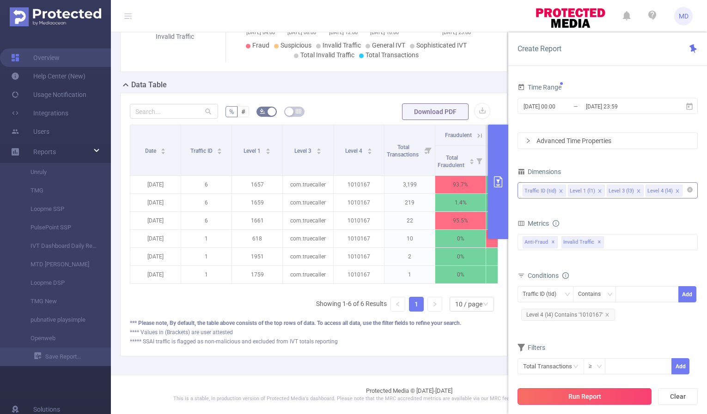
click at [583, 397] on button "Run Report" at bounding box center [584, 396] width 134 height 17
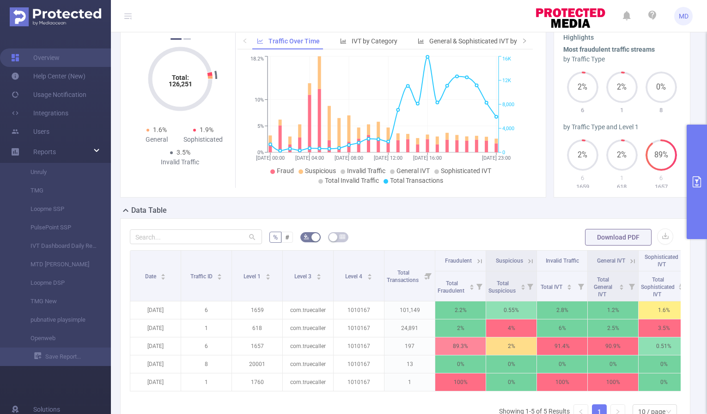
click at [692, 177] on icon "primary" at bounding box center [696, 181] width 11 height 11
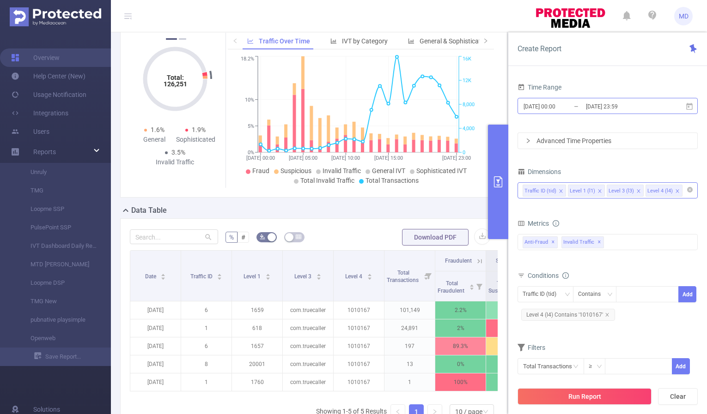
click at [597, 105] on input "[DATE] 23:59" at bounding box center [622, 106] width 75 height 12
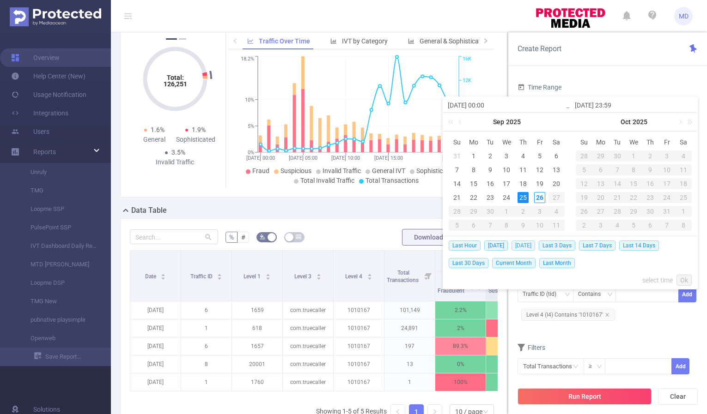
click at [526, 242] on span "[DATE]" at bounding box center [523, 246] width 24 height 10
type input "[DATE] 00:00"
type input "[DATE] 23:59"
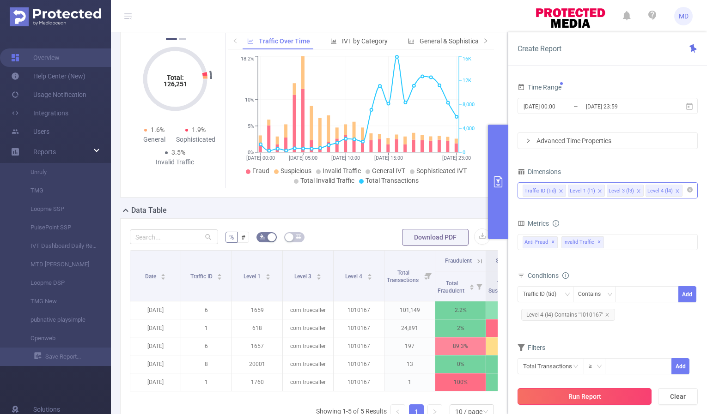
click at [584, 394] on button "Run Report" at bounding box center [584, 396] width 134 height 17
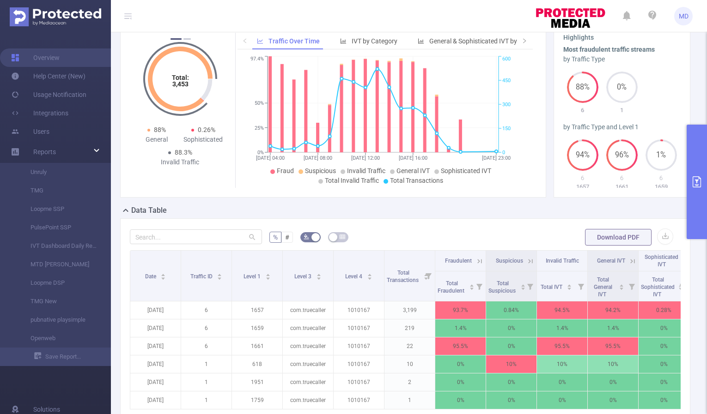
click at [696, 178] on icon "primary" at bounding box center [696, 181] width 11 height 11
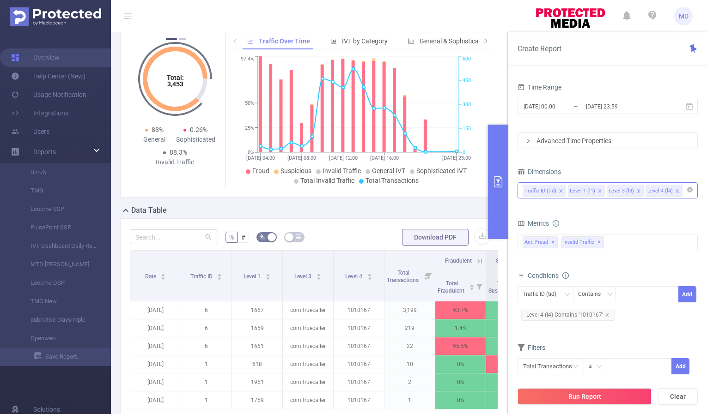
click at [598, 190] on icon "icon: close" at bounding box center [599, 190] width 3 height 3
click at [559, 192] on icon "icon: close" at bounding box center [560, 191] width 5 height 5
click at [542, 107] on input "[DATE] 00:00" at bounding box center [559, 106] width 75 height 12
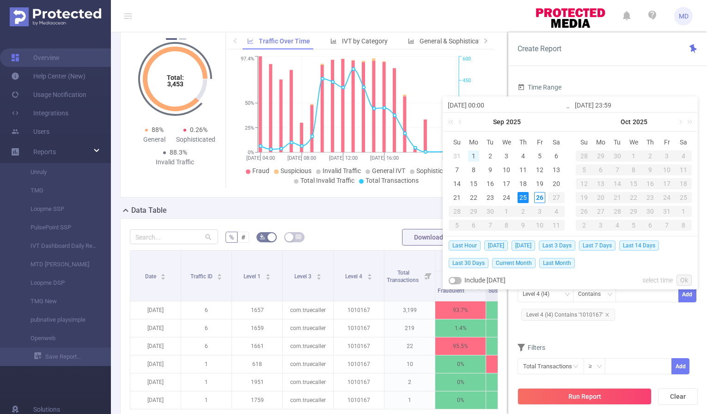
click at [474, 156] on div "1" at bounding box center [473, 156] width 11 height 11
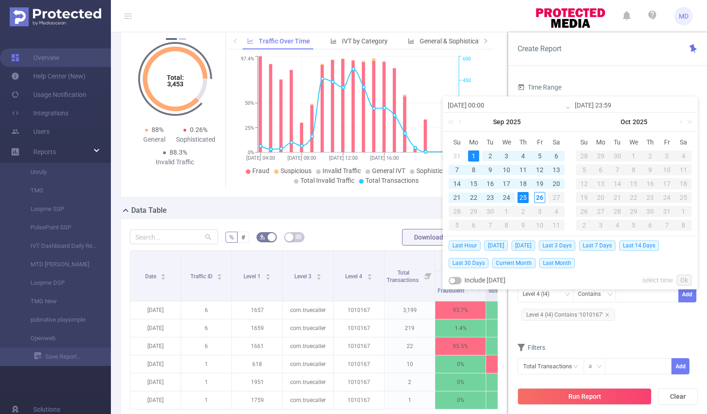
click at [524, 198] on div "25" at bounding box center [522, 197] width 11 height 11
type input "[DATE] 00:00"
click at [686, 278] on link "Ok" at bounding box center [683, 280] width 15 height 11
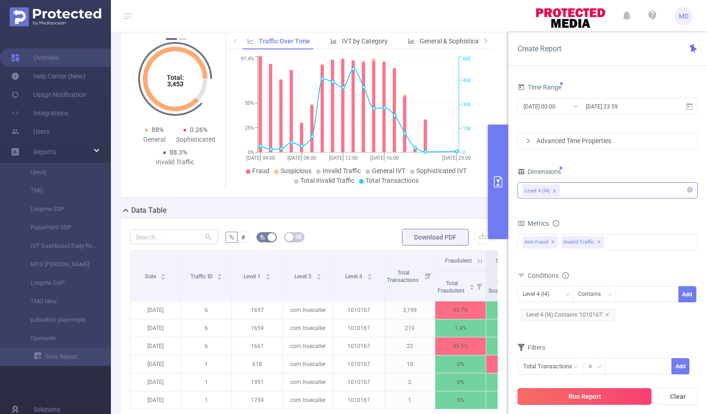
click at [581, 401] on button "Run Report" at bounding box center [584, 396] width 134 height 17
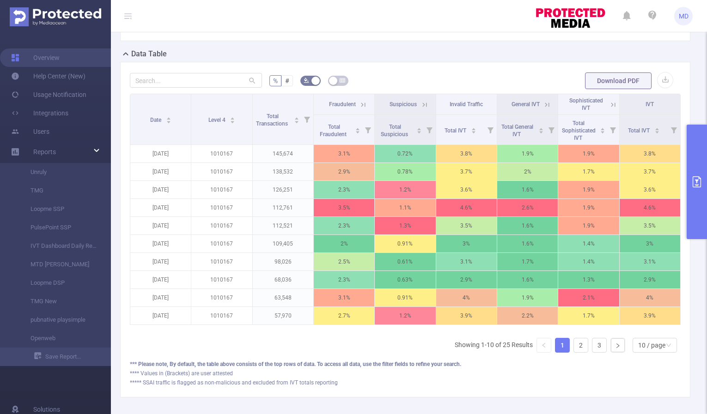
scroll to position [255, 0]
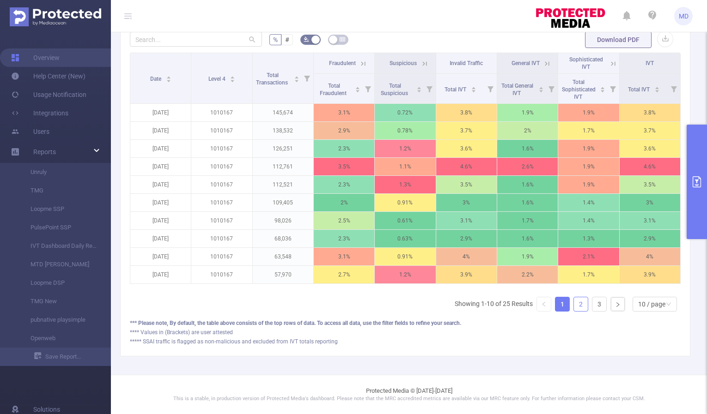
click at [575, 303] on link "2" at bounding box center [581, 304] width 14 height 14
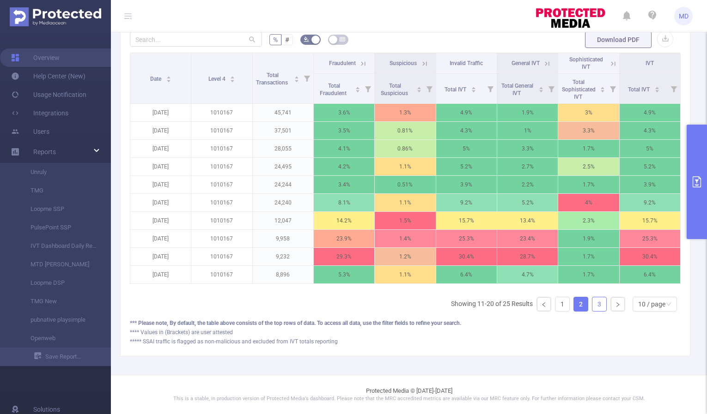
click at [594, 304] on link "3" at bounding box center [599, 304] width 14 height 14
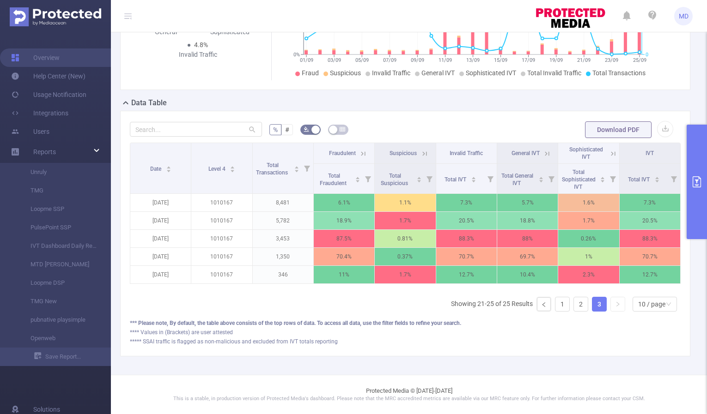
scroll to position [165, 0]
click at [362, 150] on icon at bounding box center [363, 154] width 8 height 8
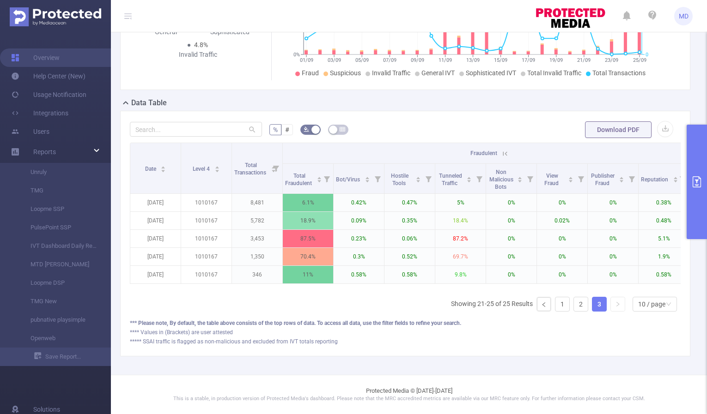
click at [502, 150] on icon at bounding box center [505, 154] width 8 height 8
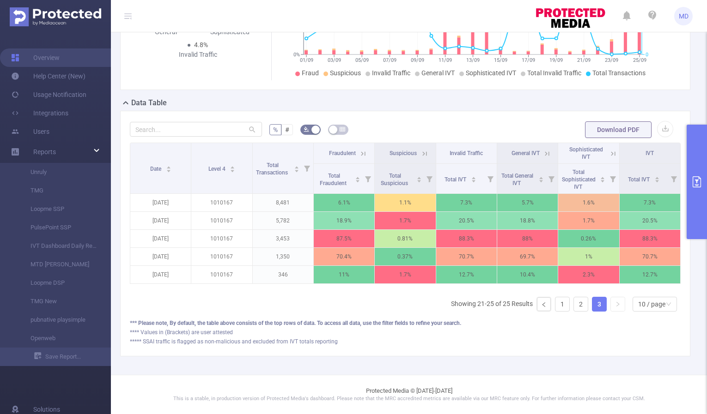
click at [700, 181] on icon "primary" at bounding box center [696, 181] width 11 height 11
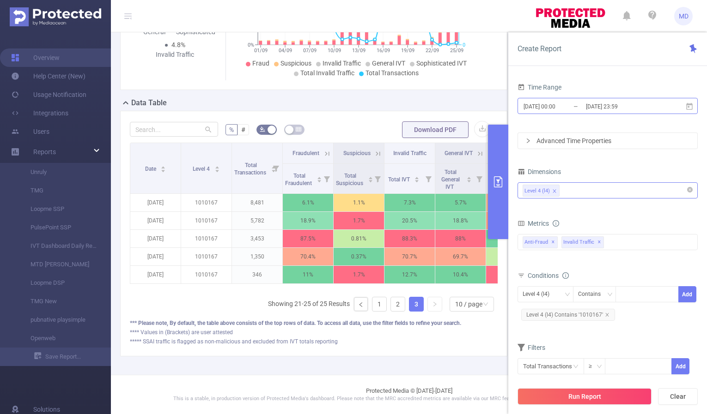
click at [598, 100] on input "[DATE] 23:59" at bounding box center [622, 106] width 75 height 12
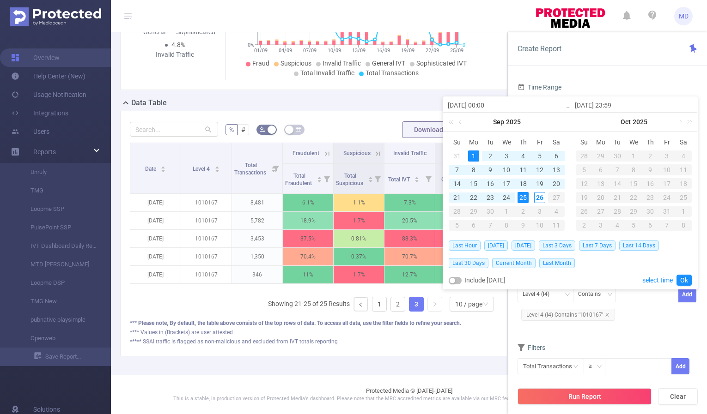
click at [525, 196] on div "25" at bounding box center [522, 197] width 11 height 11
type input "[DATE] 00:00"
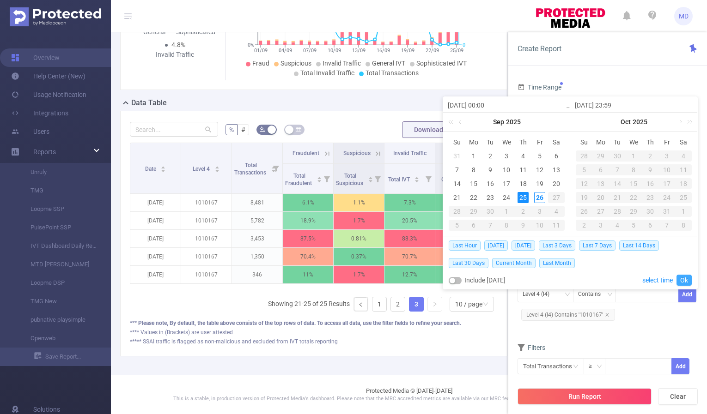
click at [688, 278] on link "Ok" at bounding box center [683, 280] width 15 height 11
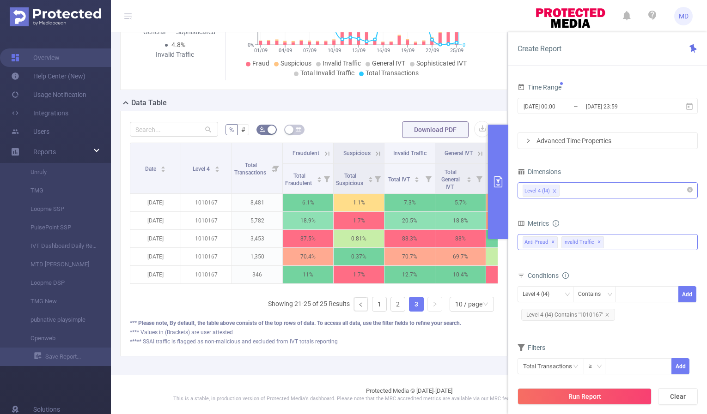
click at [623, 238] on div "Anti-Fraud ✕ Invalid Traffic ✕" at bounding box center [607, 242] width 180 height 16
click at [623, 212] on form "Dimensions Level 4 (l4) Metrics bp_total brand-safety brand_is_solution bp_adul…" at bounding box center [607, 275] width 180 height 221
click at [608, 189] on div "Level 4 (l4)" at bounding box center [607, 190] width 170 height 15
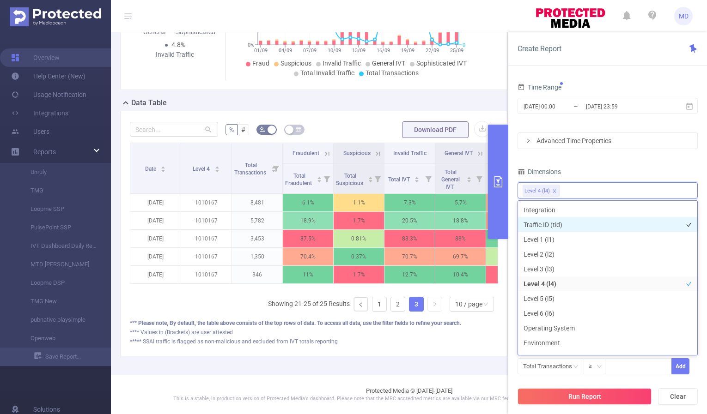
click at [594, 224] on li "Traffic ID (tid)" at bounding box center [607, 225] width 179 height 15
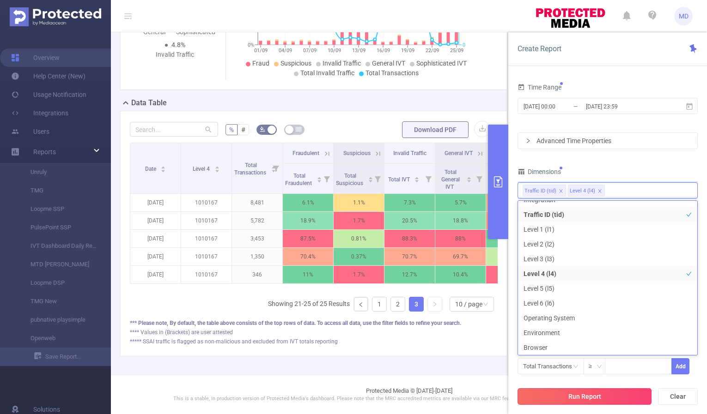
click at [574, 393] on button "Run Report" at bounding box center [584, 396] width 134 height 17
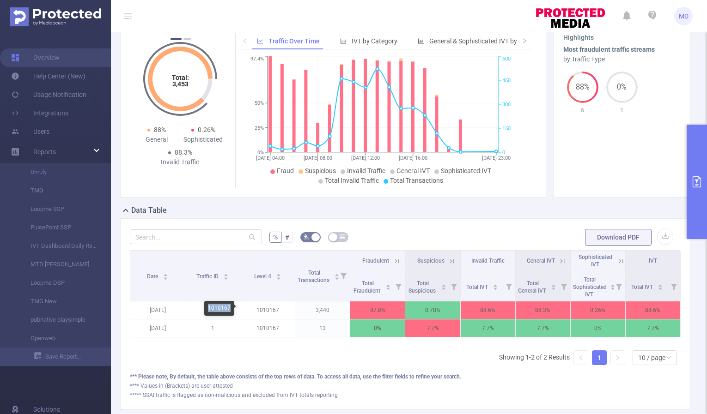
drag, startPoint x: 208, startPoint y: 307, endPoint x: 229, endPoint y: 308, distance: 20.4
click at [229, 308] on div "1010167" at bounding box center [219, 308] width 30 height 15
copy div "1010167"
click at [395, 258] on icon at bounding box center [397, 261] width 8 height 8
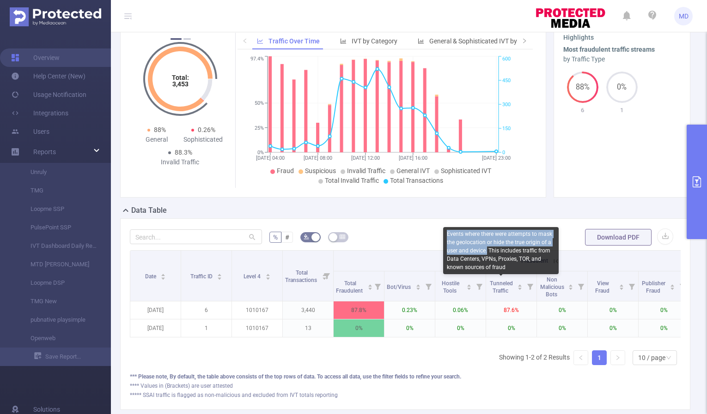
drag, startPoint x: 447, startPoint y: 234, endPoint x: 487, endPoint y: 249, distance: 42.5
click at [487, 249] on div "Events where there were attempts to mask the geolocation or hide the true origi…" at bounding box center [500, 250] width 115 height 47
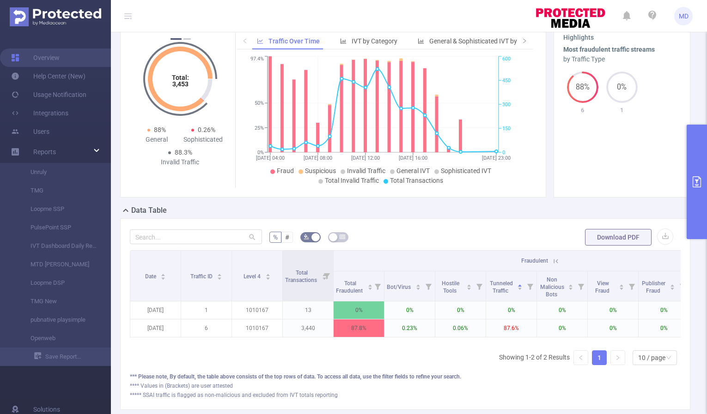
click at [554, 259] on icon at bounding box center [556, 261] width 4 height 4
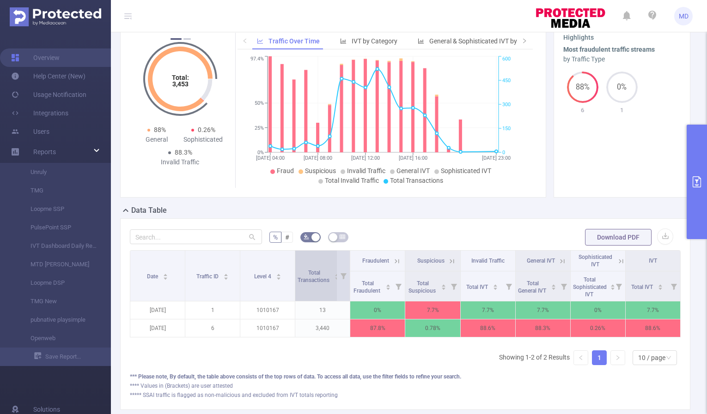
click at [322, 268] on span "Total Transactions" at bounding box center [313, 275] width 33 height 17
click at [696, 173] on button "primary" at bounding box center [696, 182] width 20 height 115
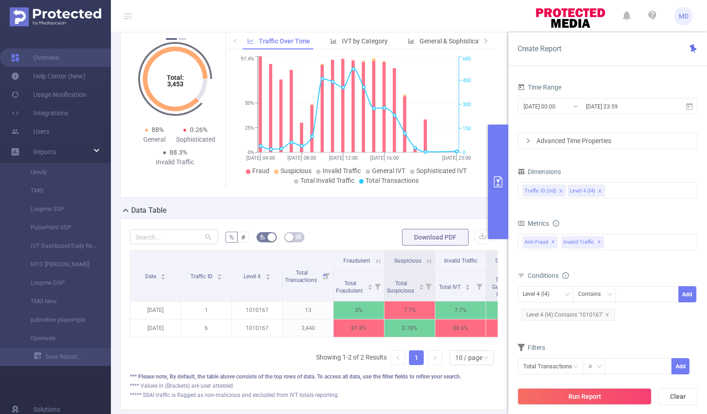
click at [561, 189] on icon "icon: close" at bounding box center [560, 190] width 3 height 3
click at [553, 106] on input "[DATE] 00:00" at bounding box center [559, 106] width 75 height 12
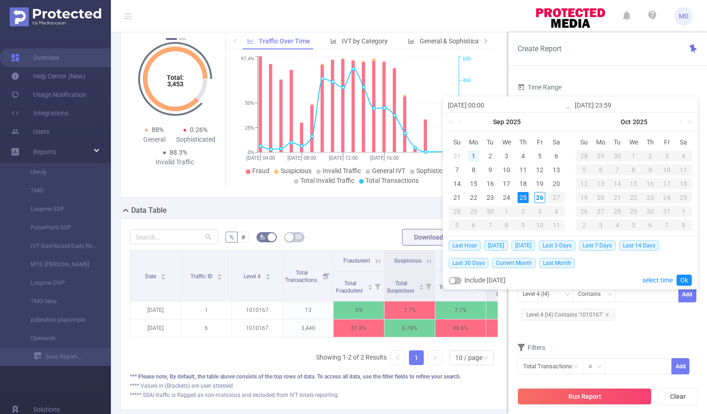
click at [474, 154] on div "1" at bounding box center [473, 156] width 11 height 11
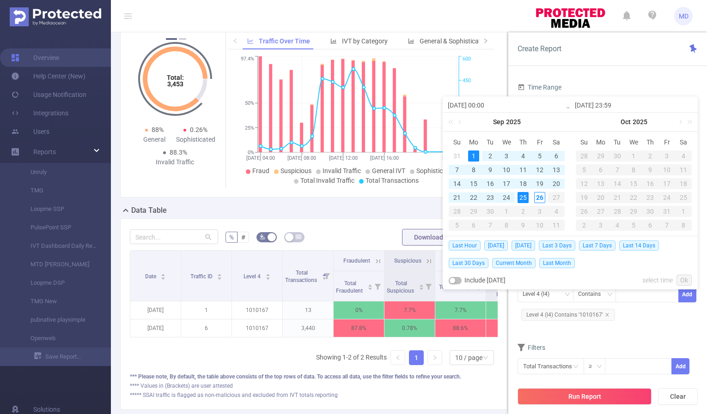
click at [527, 197] on div "25" at bounding box center [522, 197] width 11 height 11
type input "[DATE] 00:00"
click at [680, 280] on link "Ok" at bounding box center [683, 280] width 15 height 11
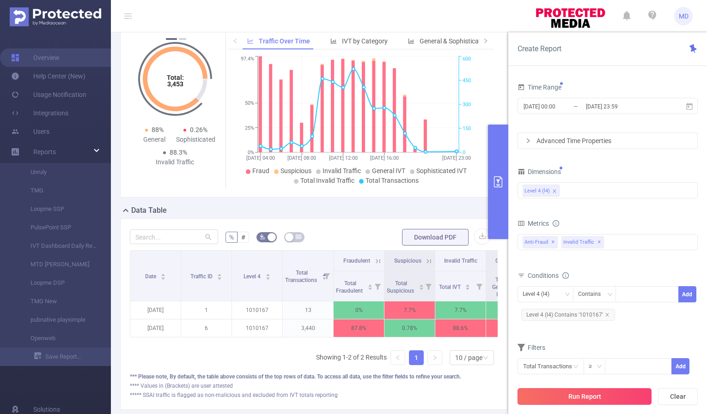
click at [590, 396] on button "Run Report" at bounding box center [584, 396] width 134 height 17
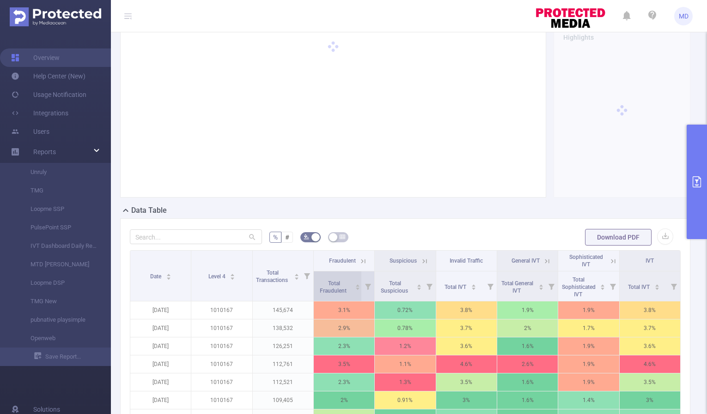
scroll to position [255, 0]
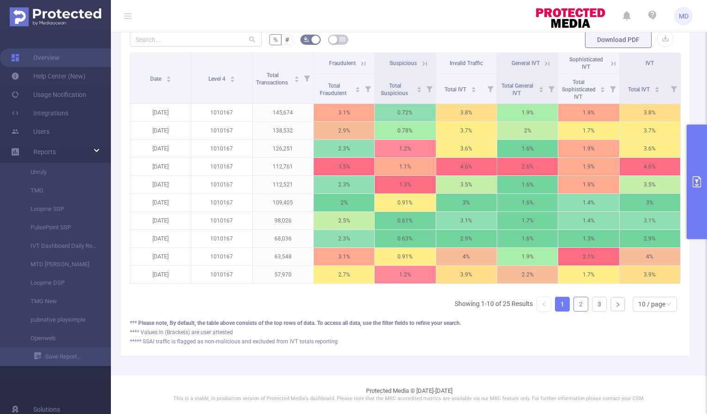
click at [574, 306] on link "2" at bounding box center [581, 304] width 14 height 14
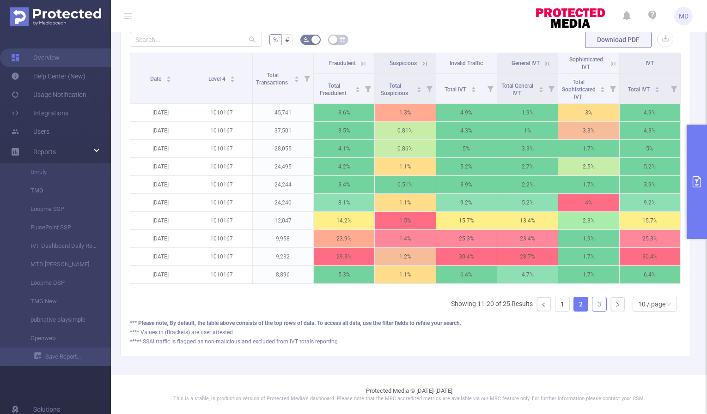
click at [592, 307] on link "3" at bounding box center [599, 304] width 14 height 14
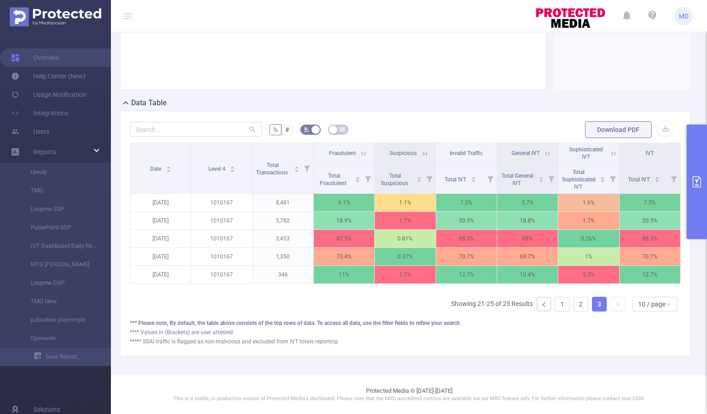
click at [359, 150] on icon at bounding box center [363, 154] width 8 height 8
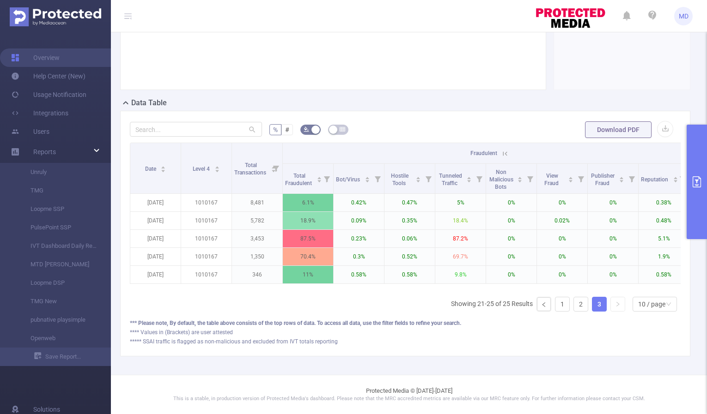
click at [507, 150] on icon at bounding box center [505, 154] width 8 height 8
